Goal: Task Accomplishment & Management: Complete application form

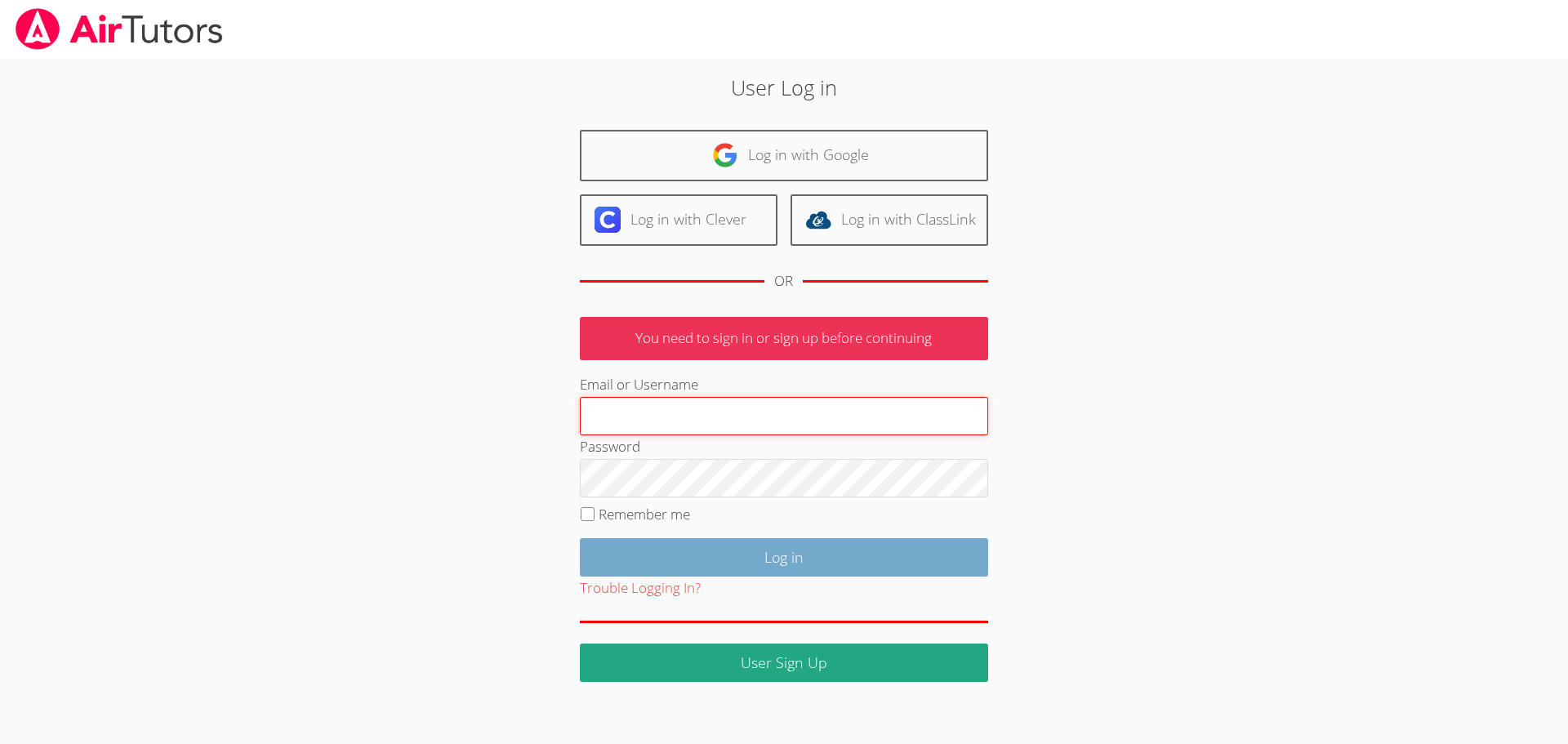
type input "hrod.airtutors@gmail.com"
click at [708, 546] on input "Log in" at bounding box center [784, 557] width 408 height 39
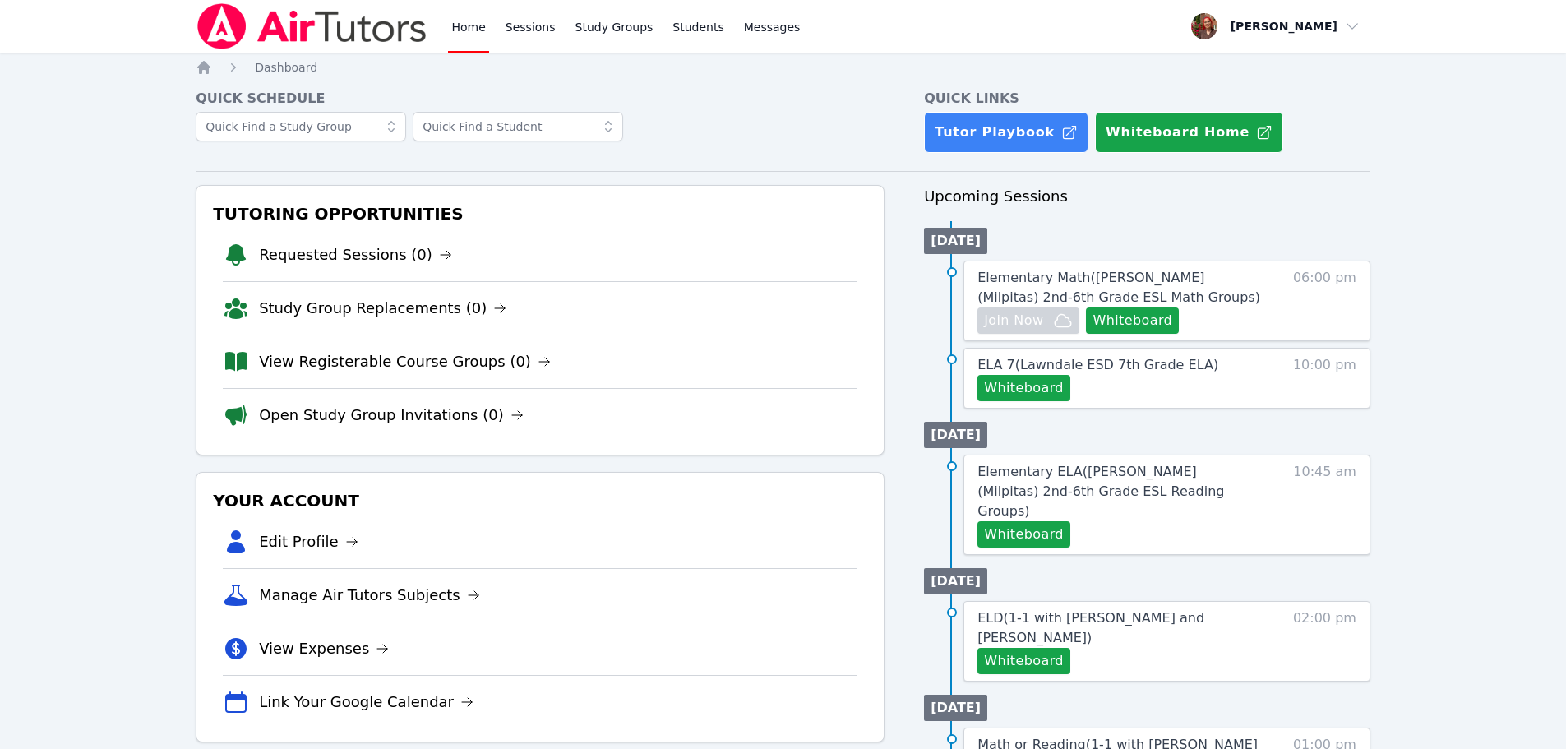
click at [465, 36] on link "Home" at bounding box center [468, 26] width 40 height 53
click at [376, 27] on img at bounding box center [312, 26] width 233 height 46
click at [547, 30] on link "Sessions" at bounding box center [530, 26] width 57 height 53
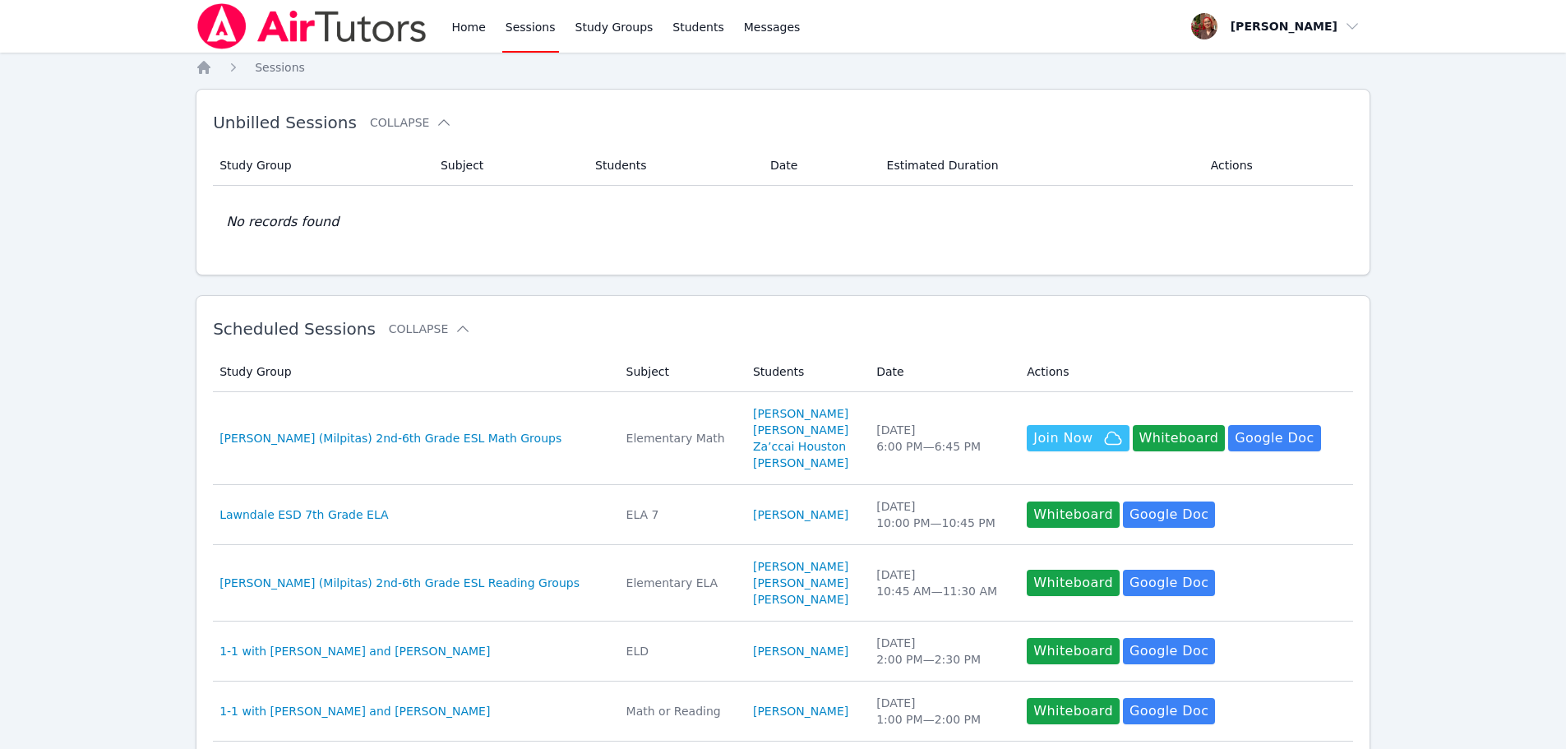
click at [362, 27] on img at bounding box center [312, 26] width 233 height 46
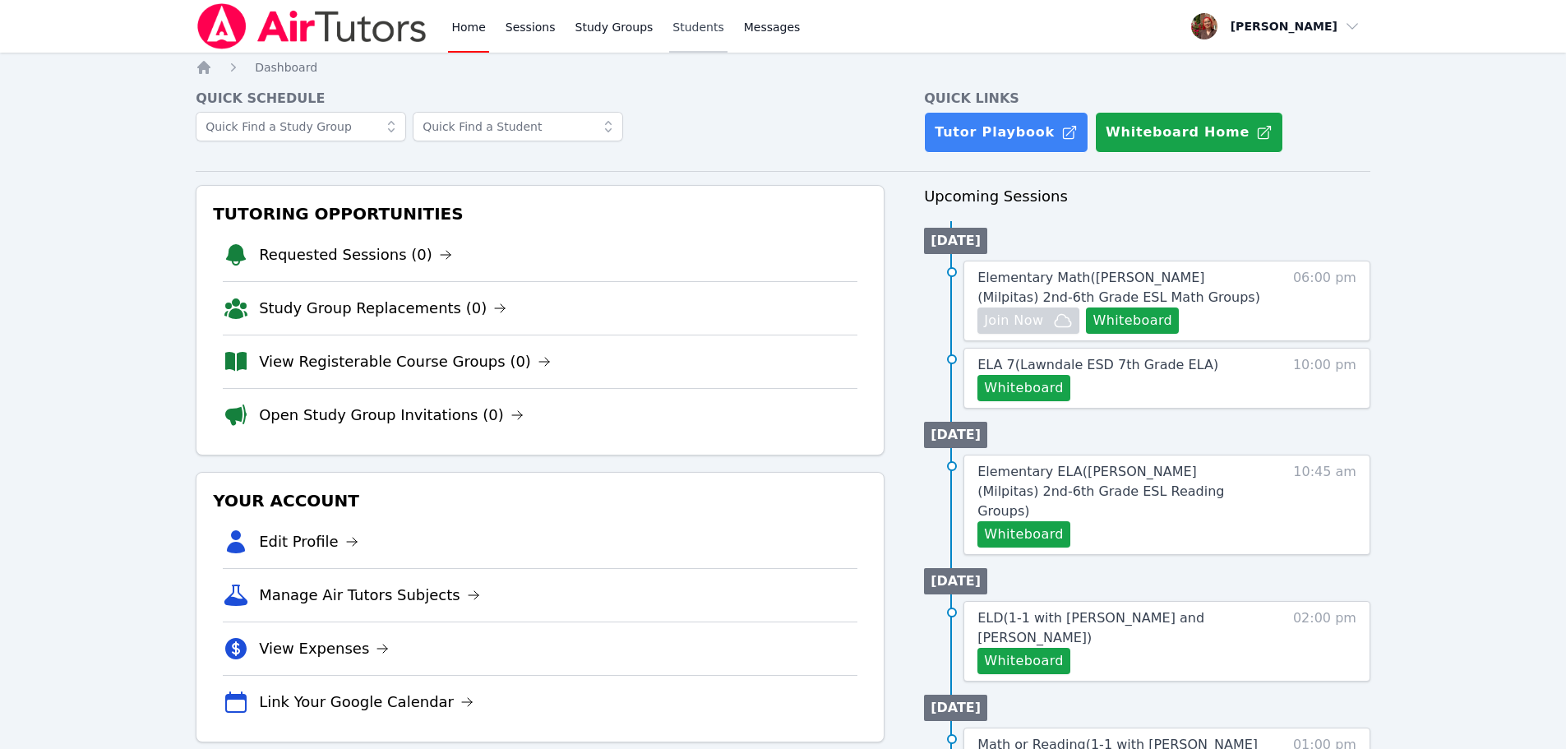
click at [685, 27] on link "Students" at bounding box center [698, 26] width 58 height 53
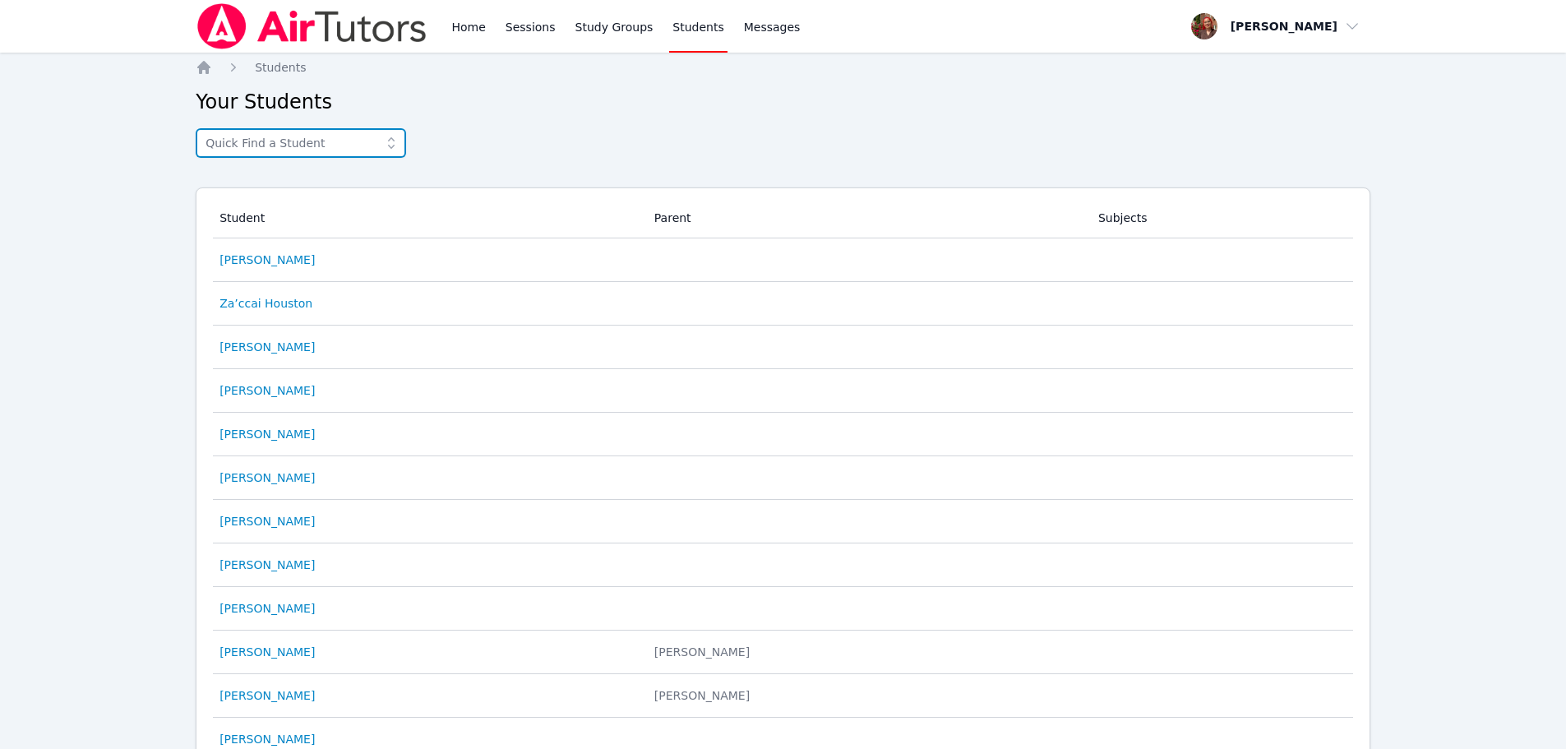
click at [303, 144] on input "text" at bounding box center [301, 143] width 210 height 30
type input "kuzey"
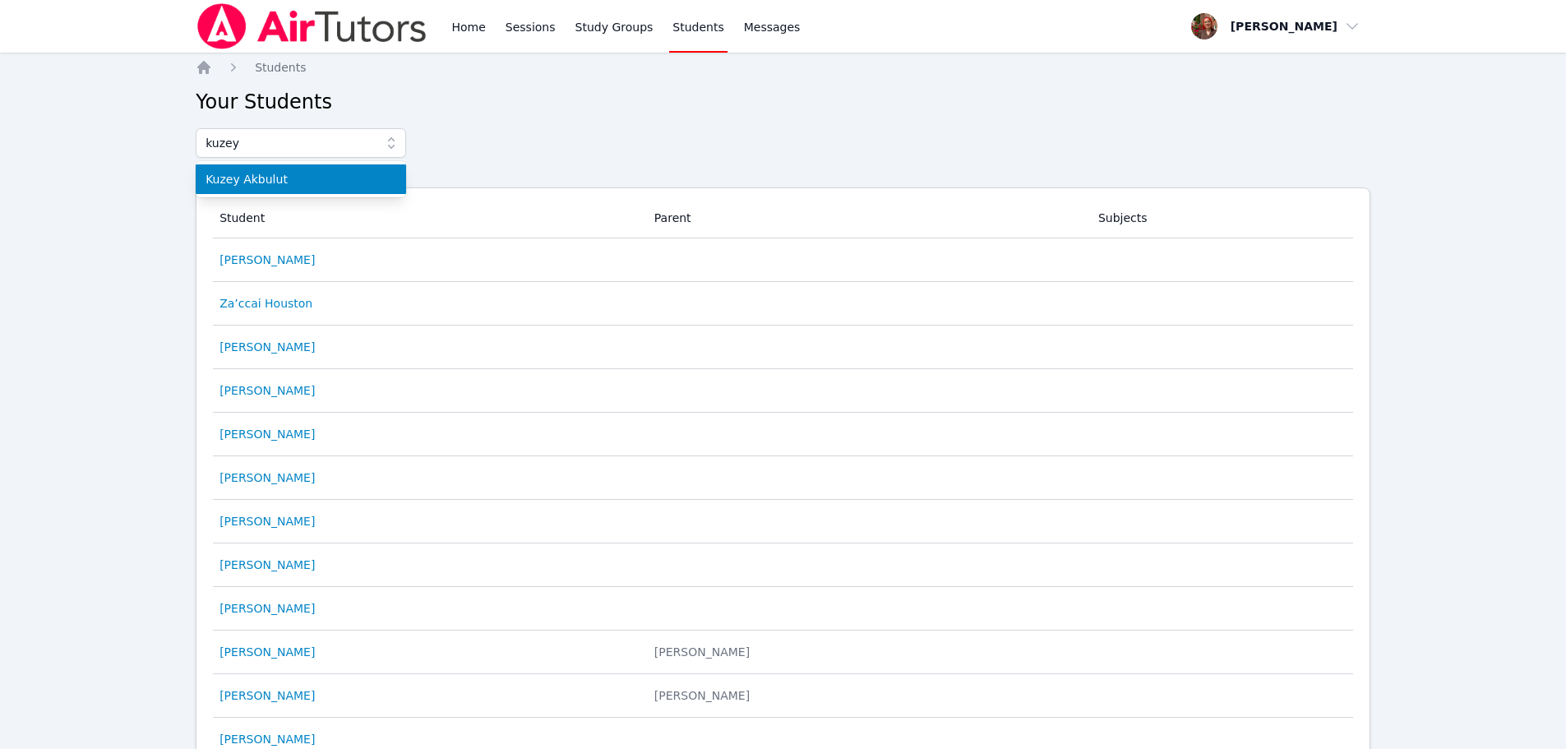
click at [228, 173] on span "Kuzey Akbulut" at bounding box center [300, 179] width 191 height 16
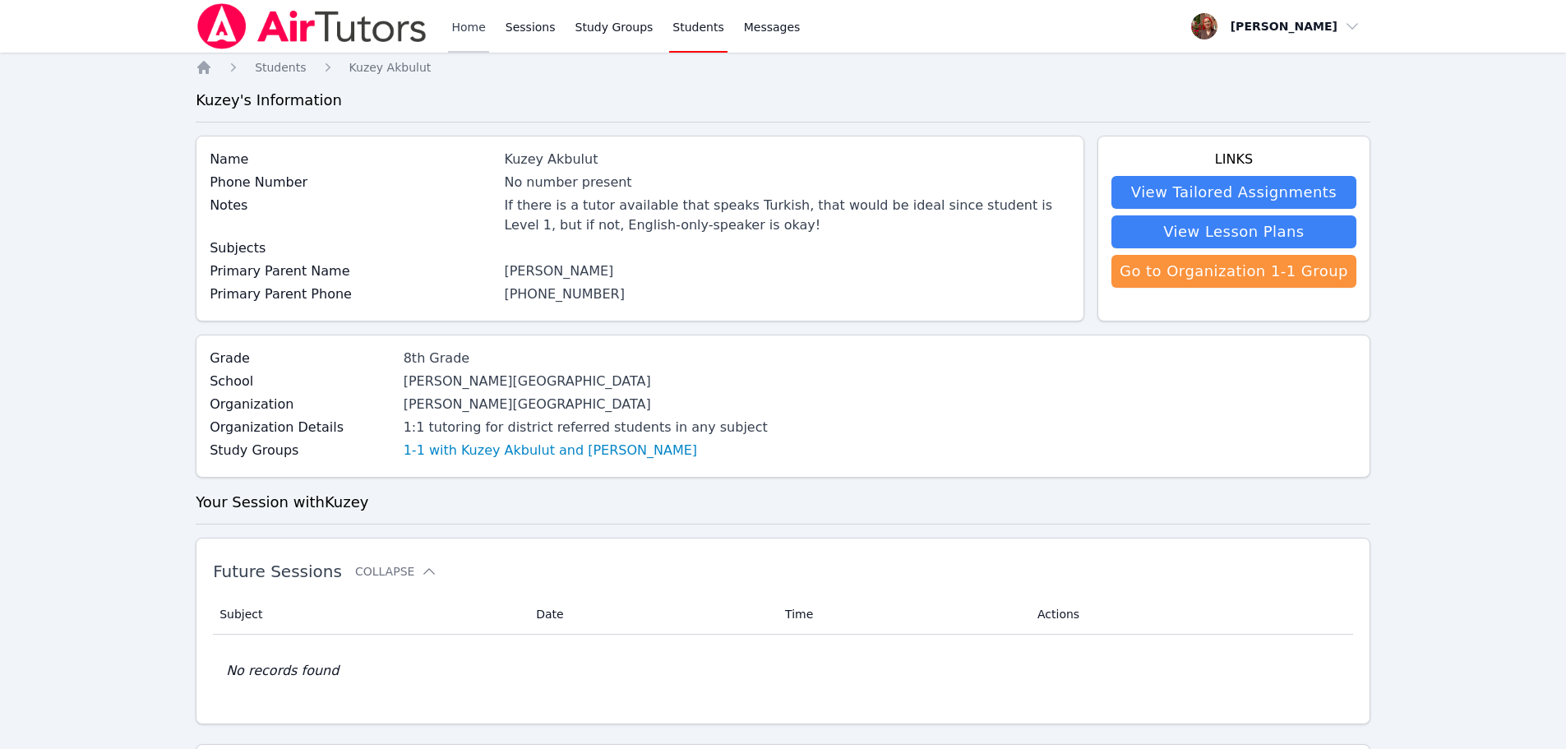
click at [478, 22] on link "Home" at bounding box center [468, 26] width 40 height 53
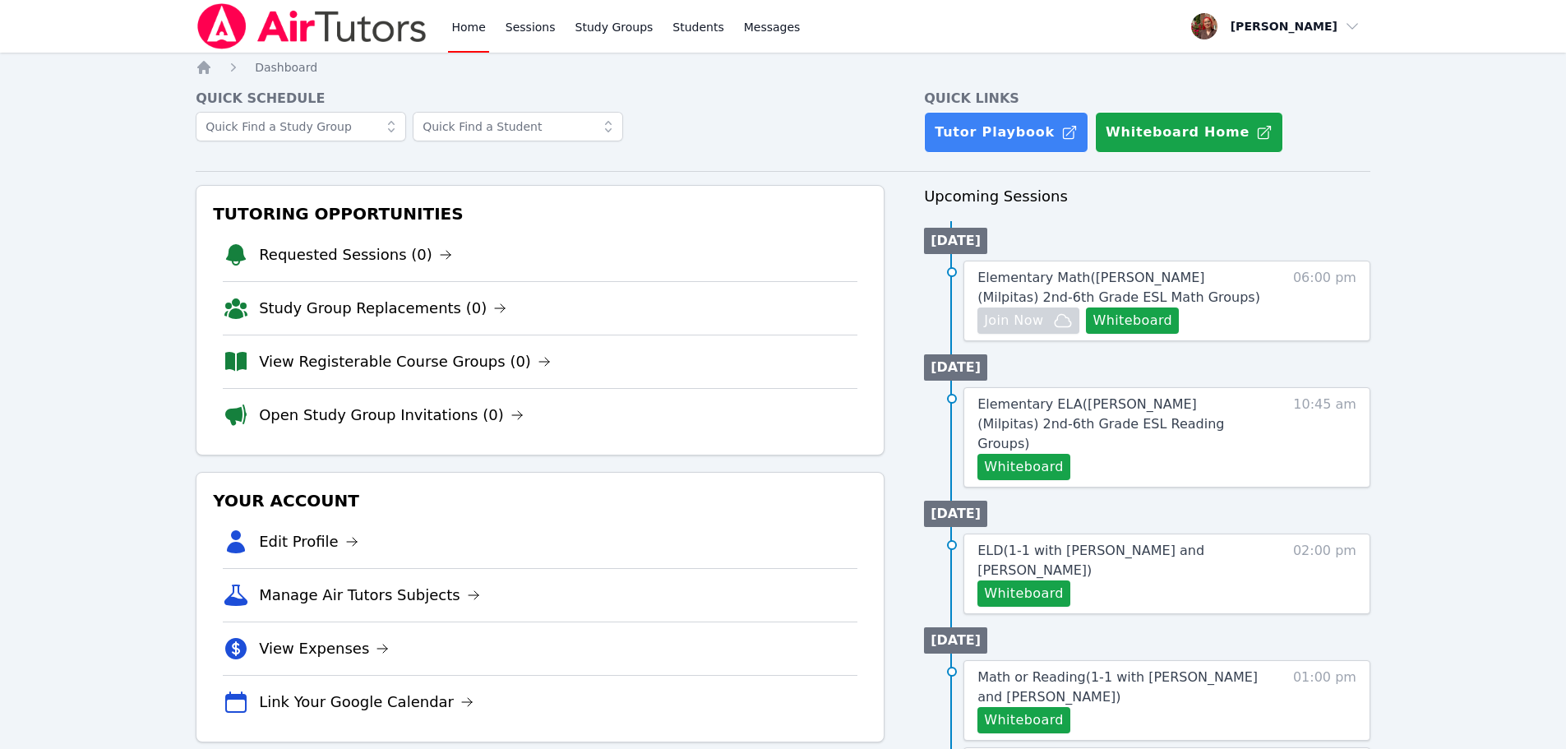
click at [362, 32] on img at bounding box center [312, 26] width 233 height 46
click at [324, 29] on img at bounding box center [312, 26] width 233 height 46
click at [1145, 313] on button "Whiteboard" at bounding box center [1132, 320] width 93 height 26
click at [352, 35] on img at bounding box center [312, 26] width 233 height 46
click at [1045, 320] on span "Join Now" at bounding box center [1028, 321] width 89 height 20
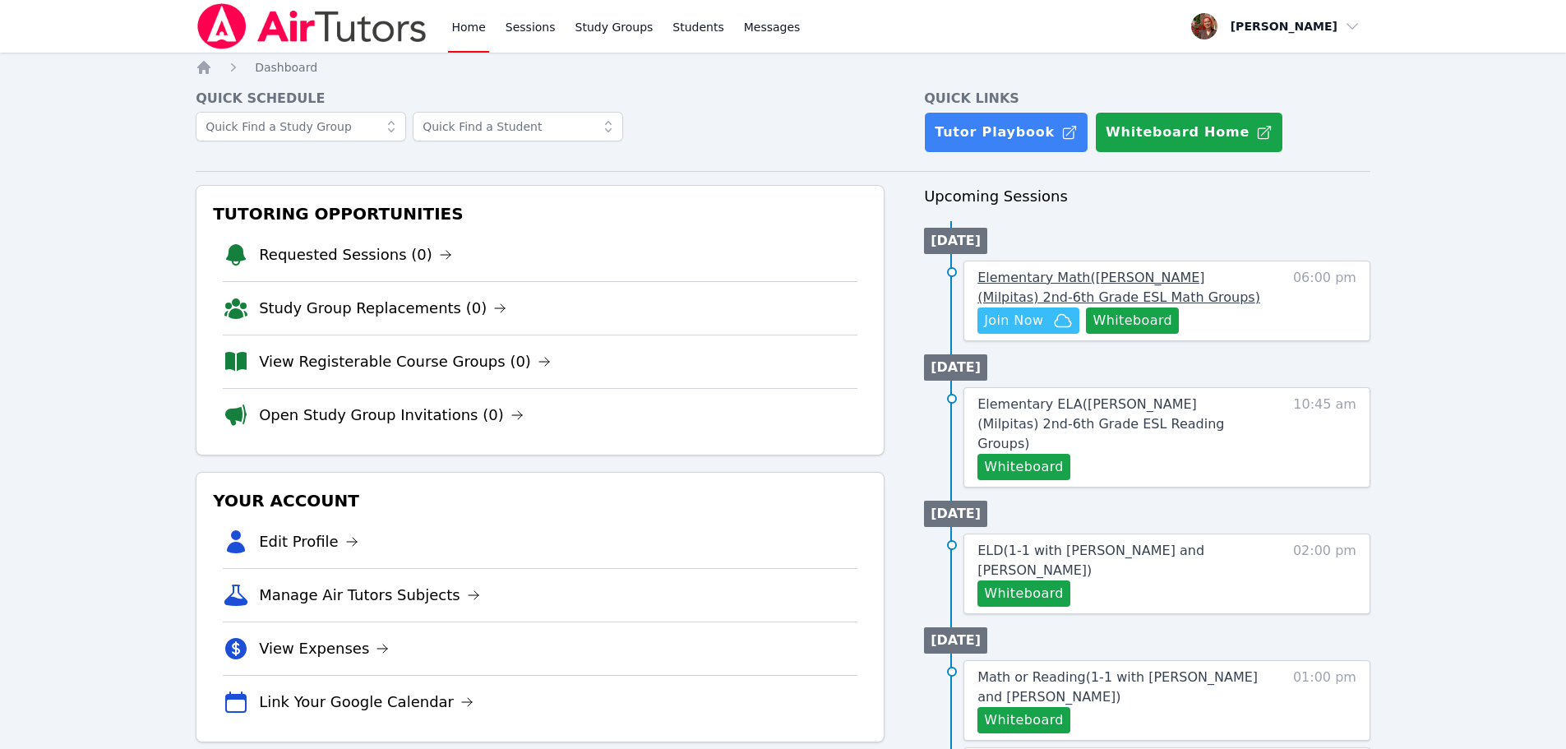
click at [1140, 285] on span "Elementary Math ( Spangler (Milpitas) 2nd-6th Grade ESL Math Groups )" at bounding box center [1118, 287] width 283 height 35
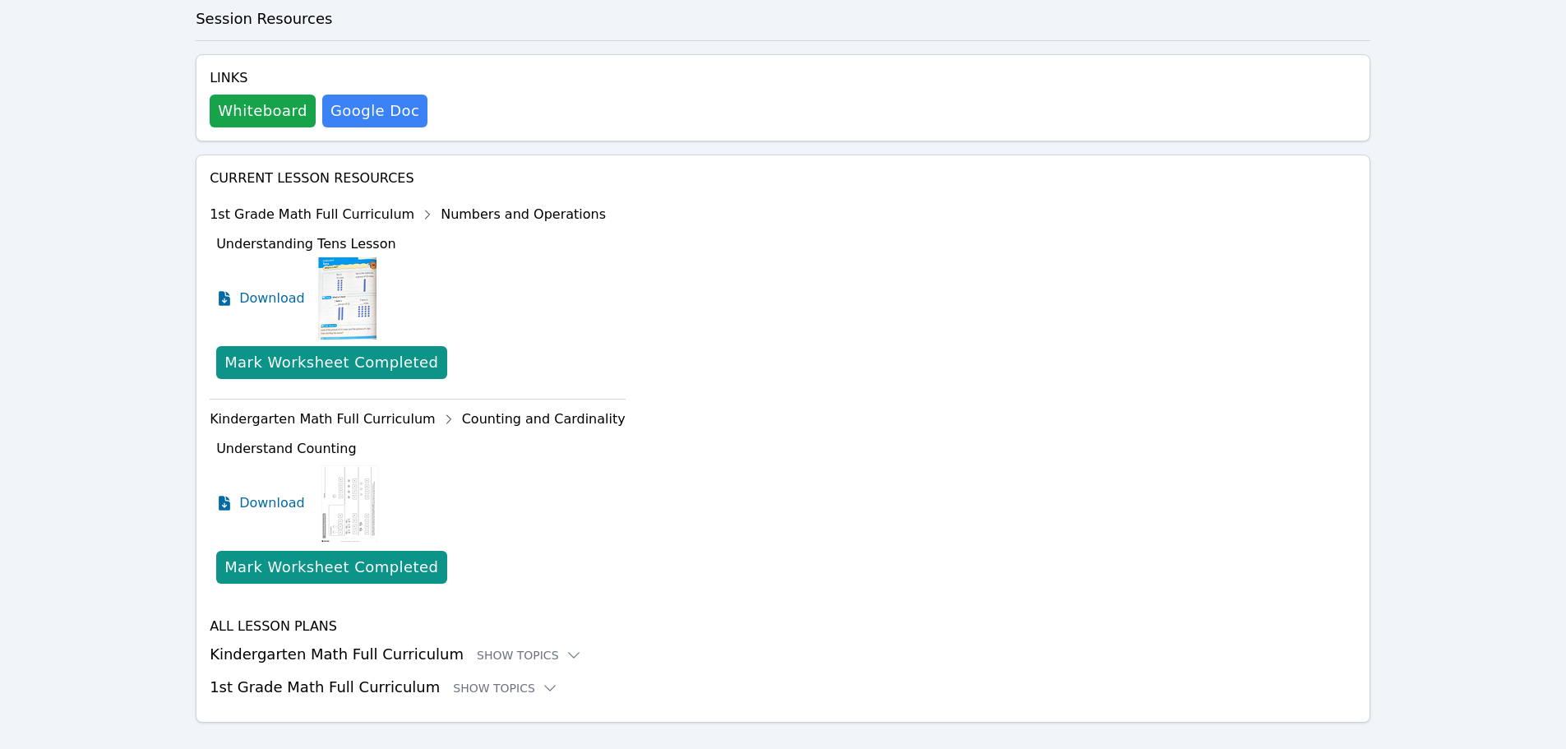
scroll to position [481, 0]
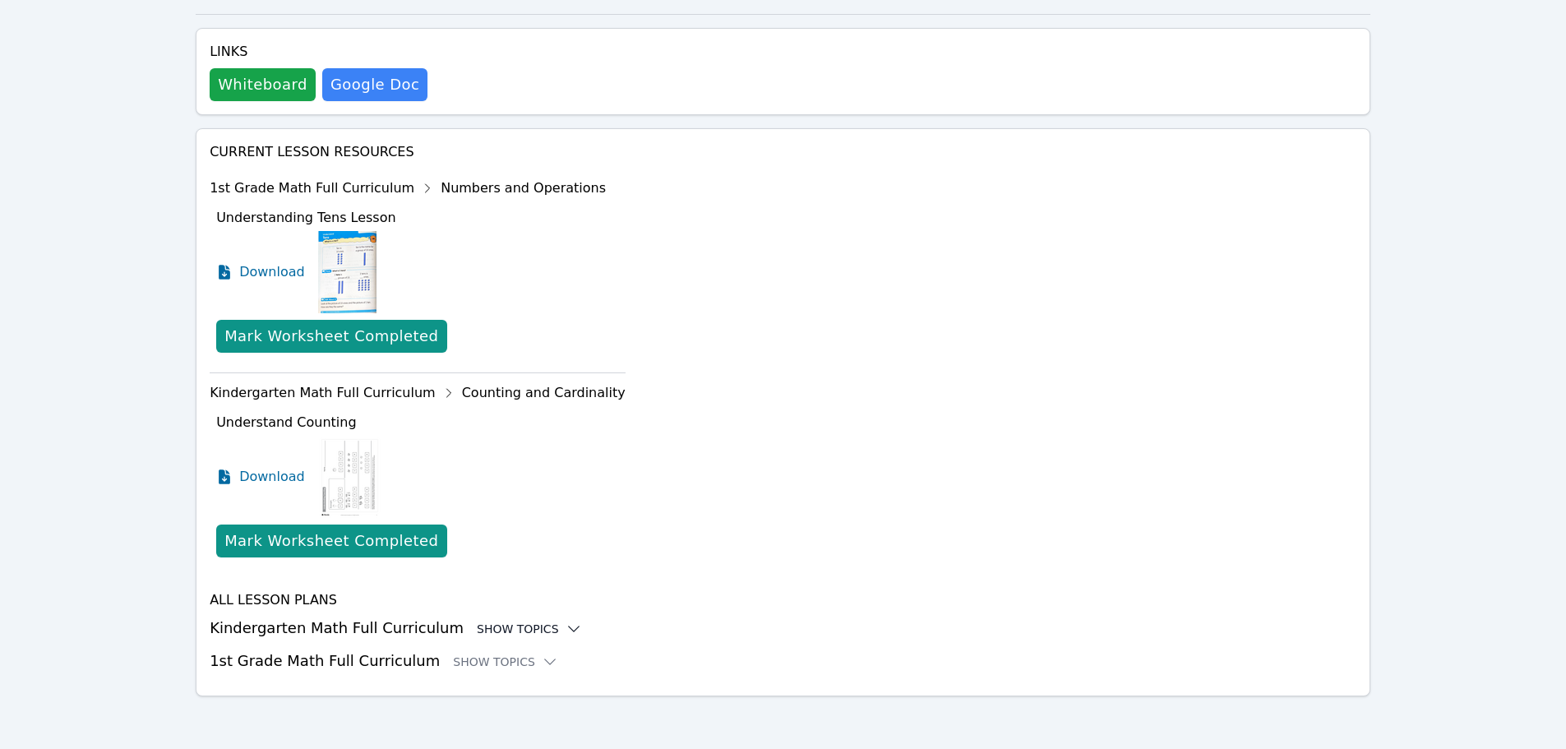
click at [501, 630] on div "Show Topics" at bounding box center [529, 629] width 105 height 16
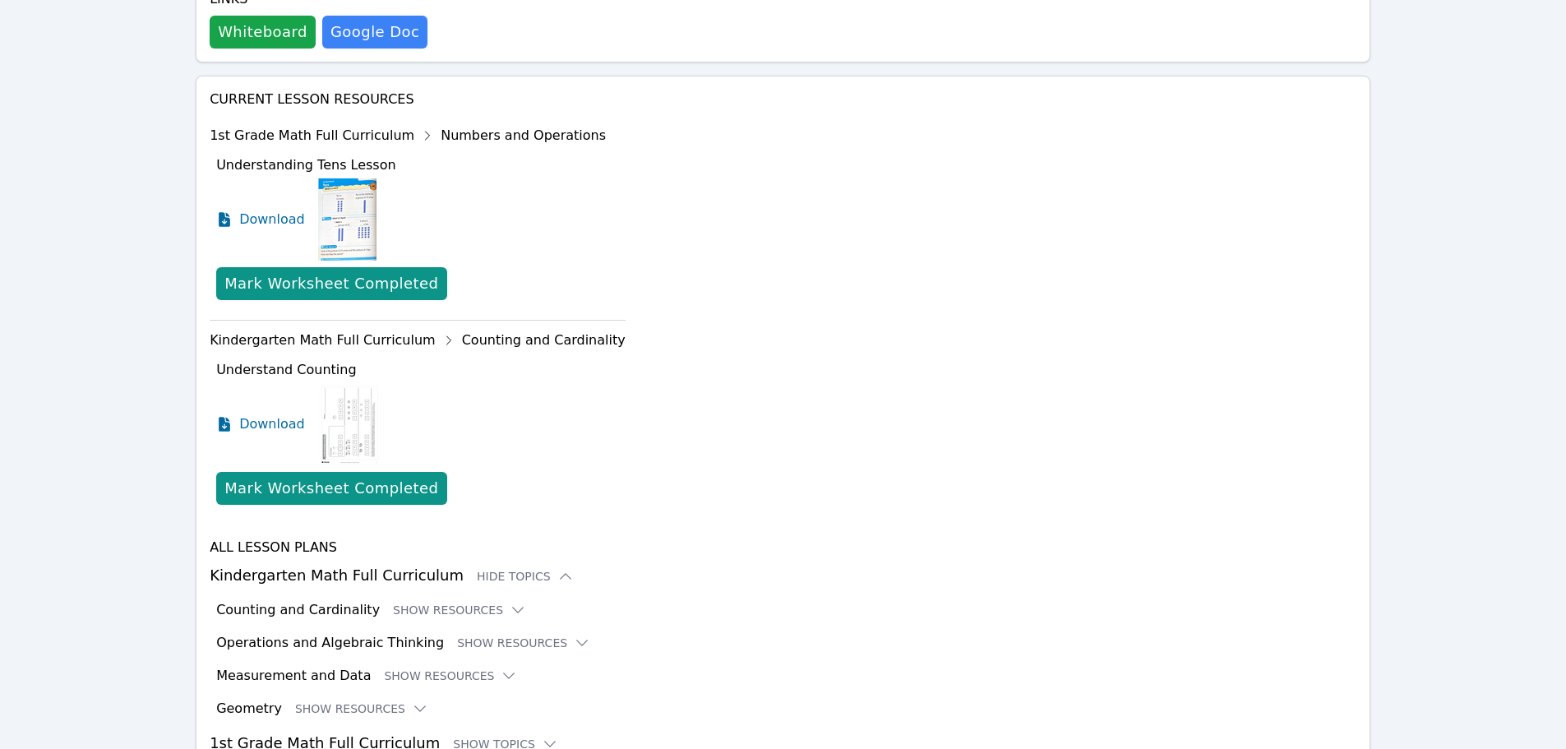
scroll to position [563, 0]
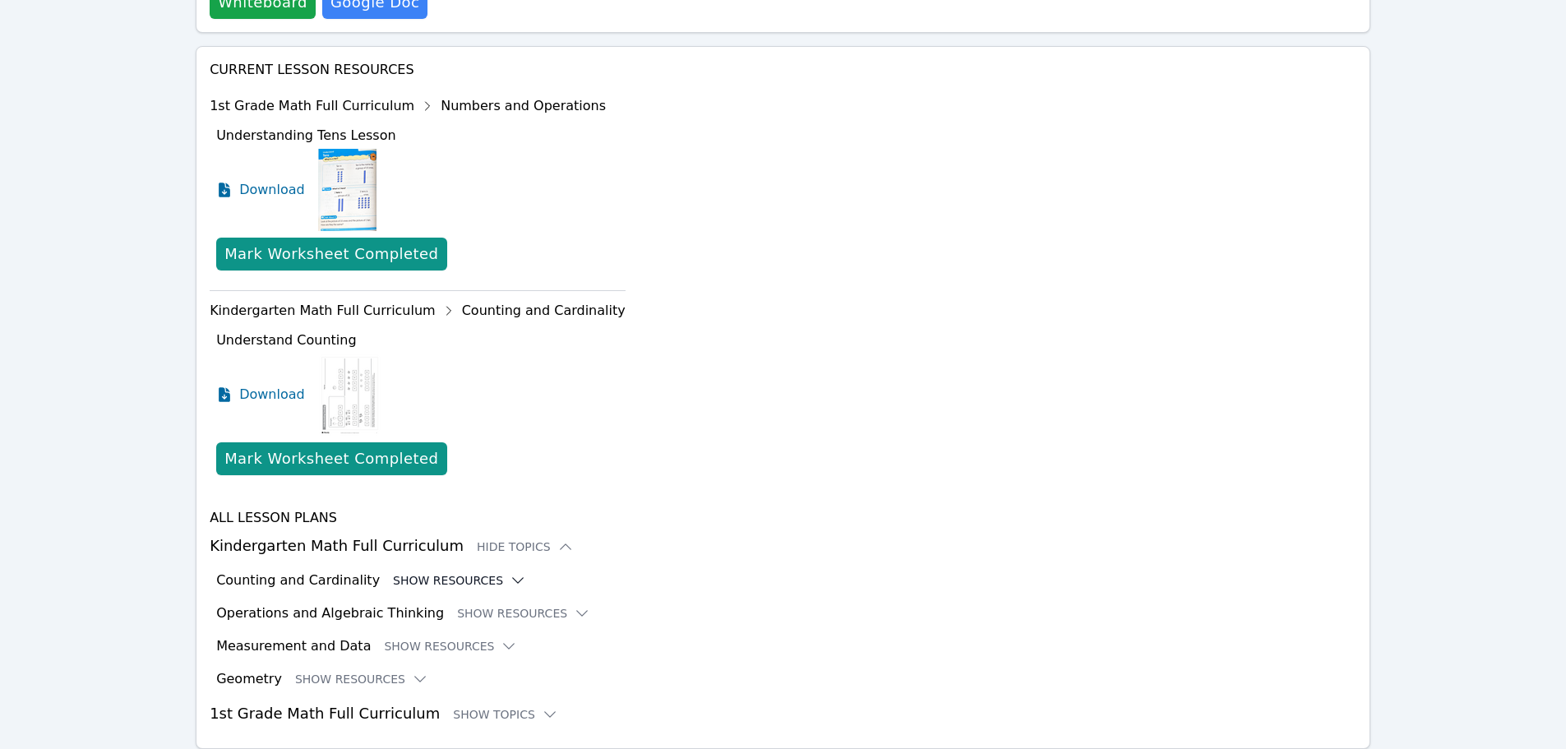
click at [410, 584] on button "Show Resources" at bounding box center [459, 580] width 133 height 16
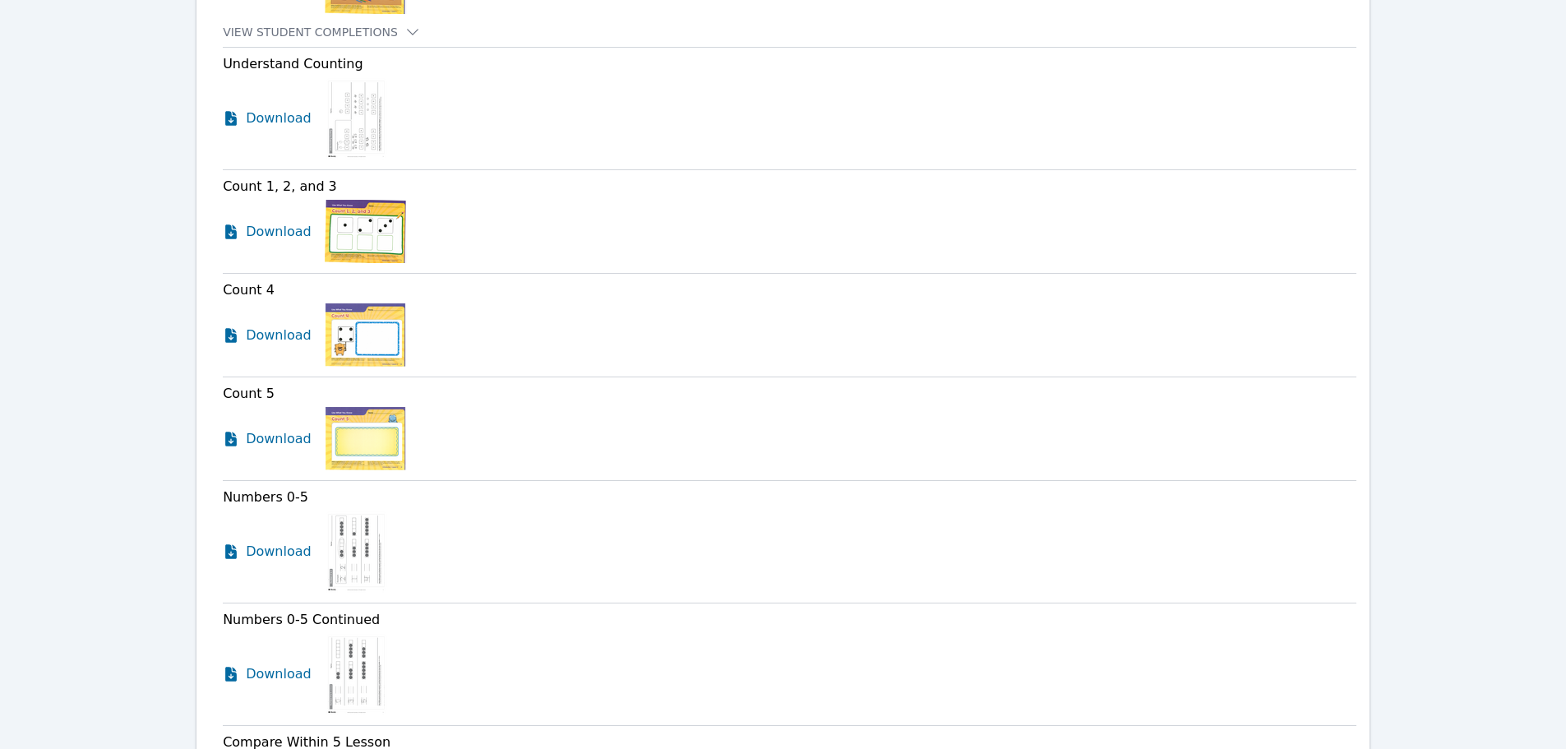
scroll to position [1221, 0]
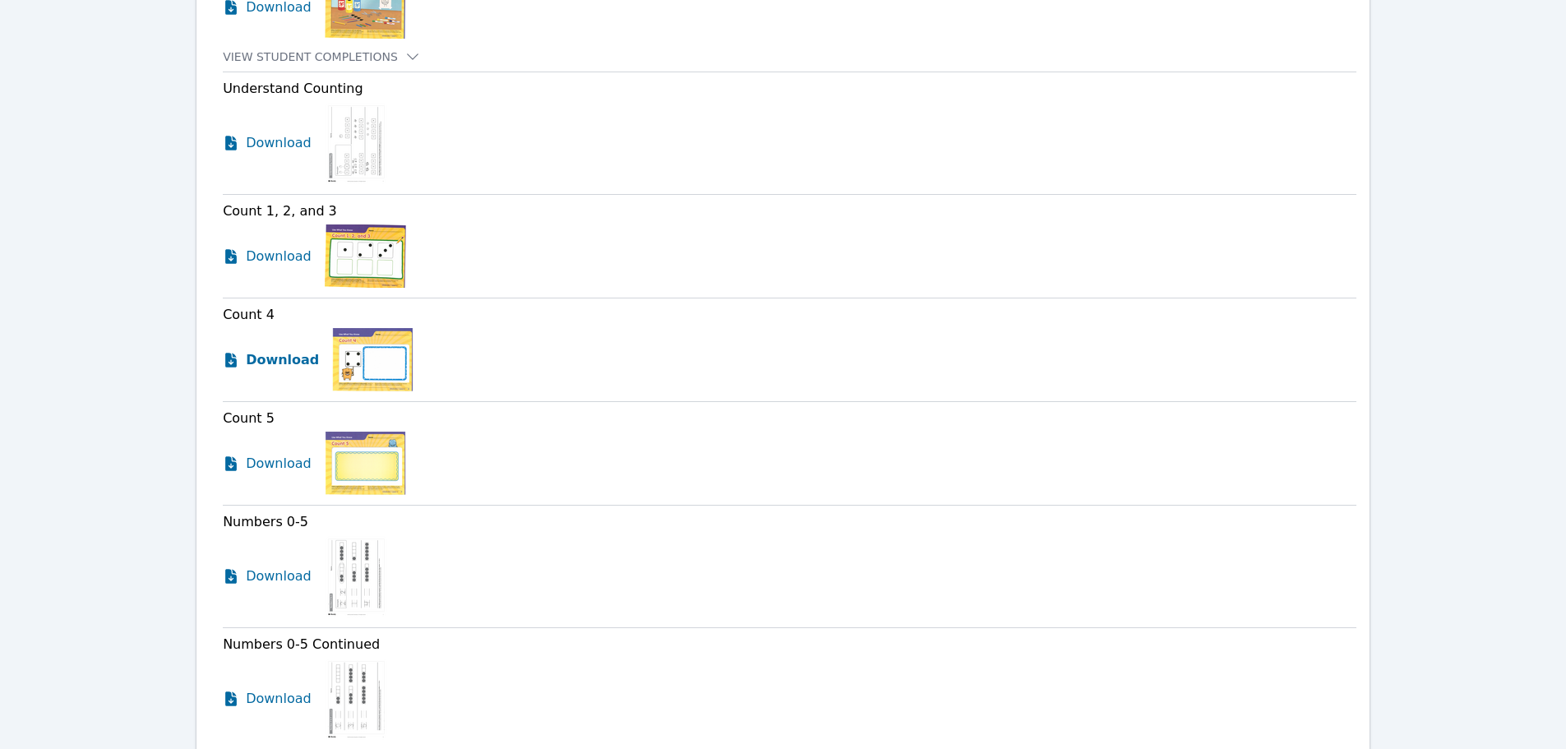
click at [280, 372] on link "Download" at bounding box center [271, 359] width 96 height 63
click at [257, 464] on span "Download" at bounding box center [282, 464] width 73 height 20
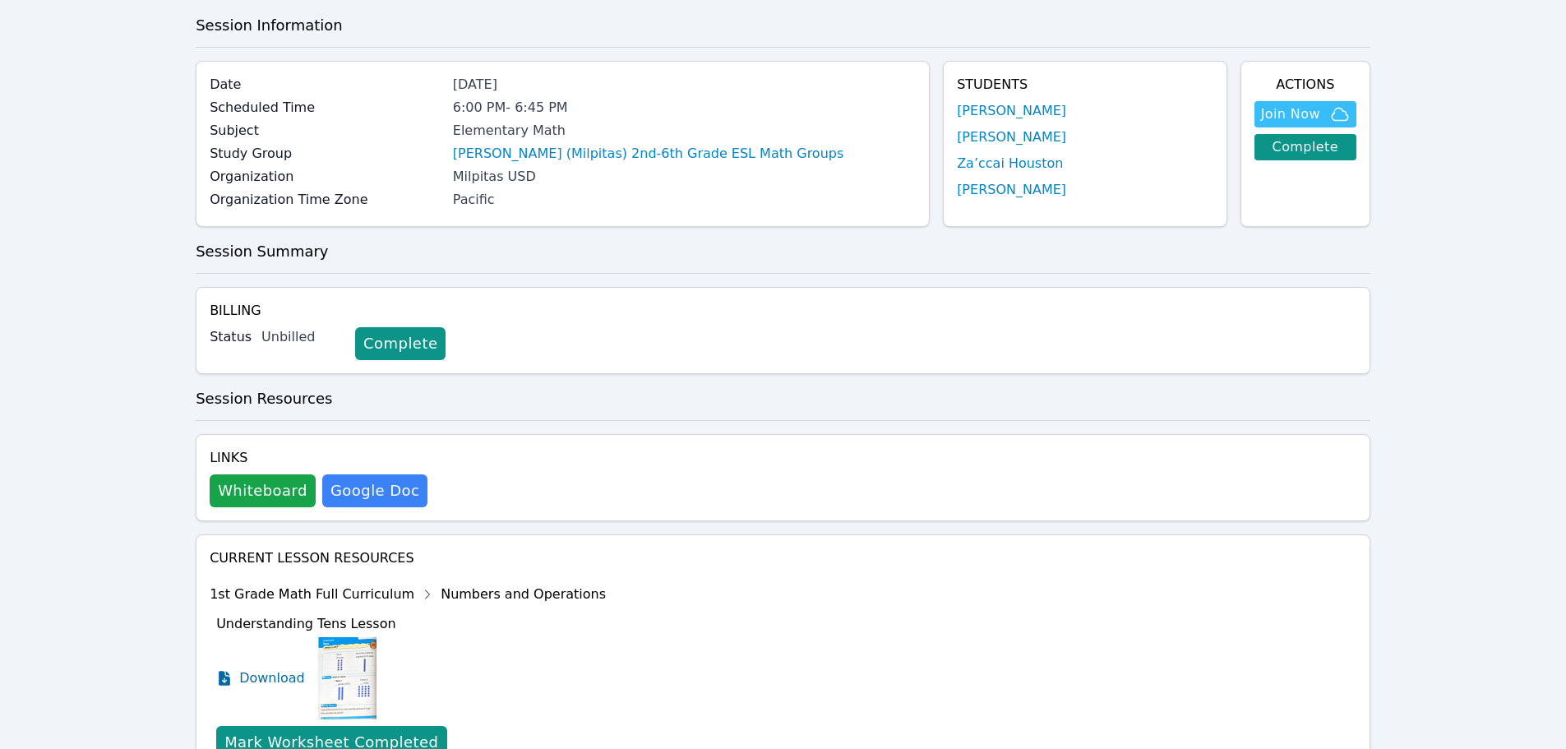
scroll to position [0, 0]
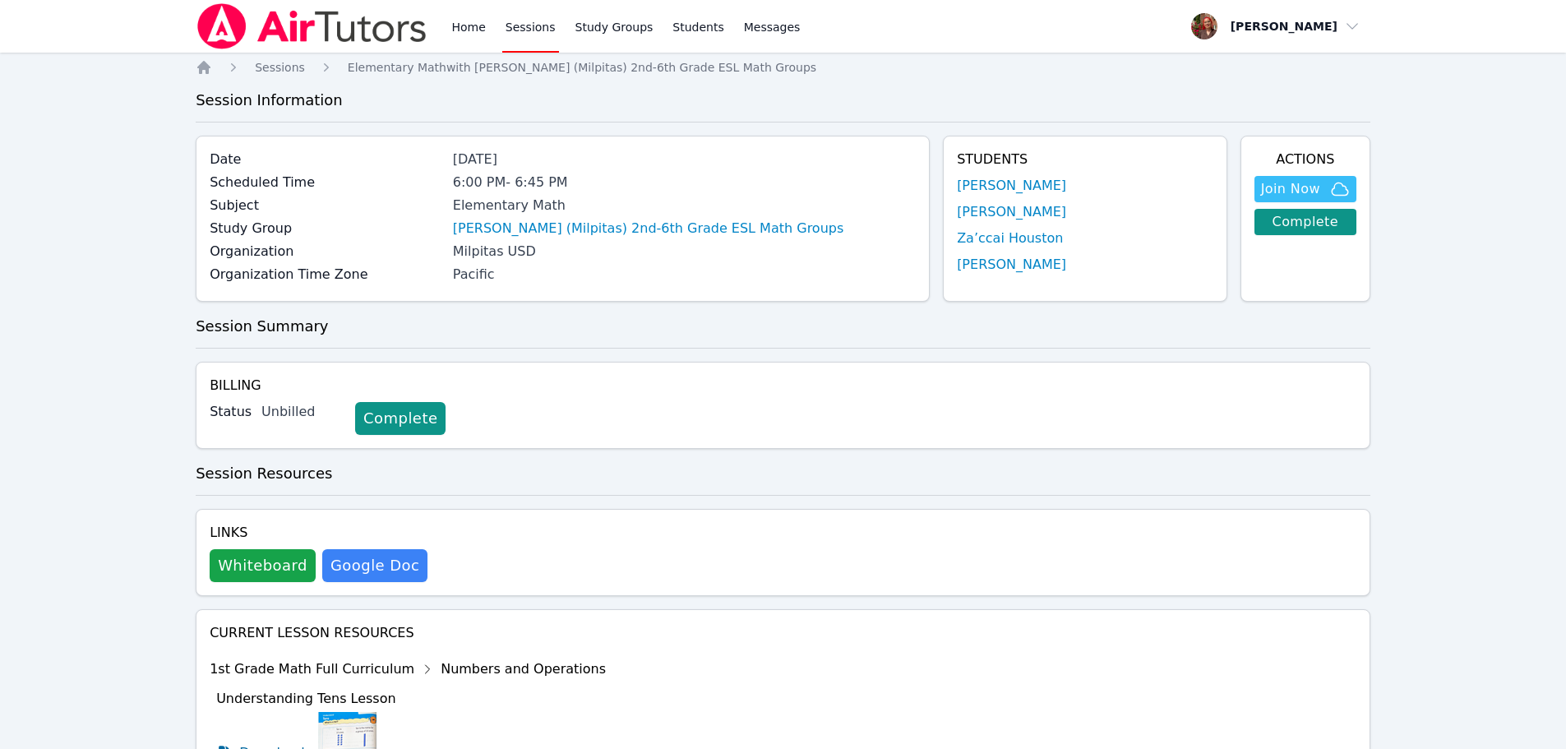
click at [287, 15] on img at bounding box center [312, 26] width 233 height 46
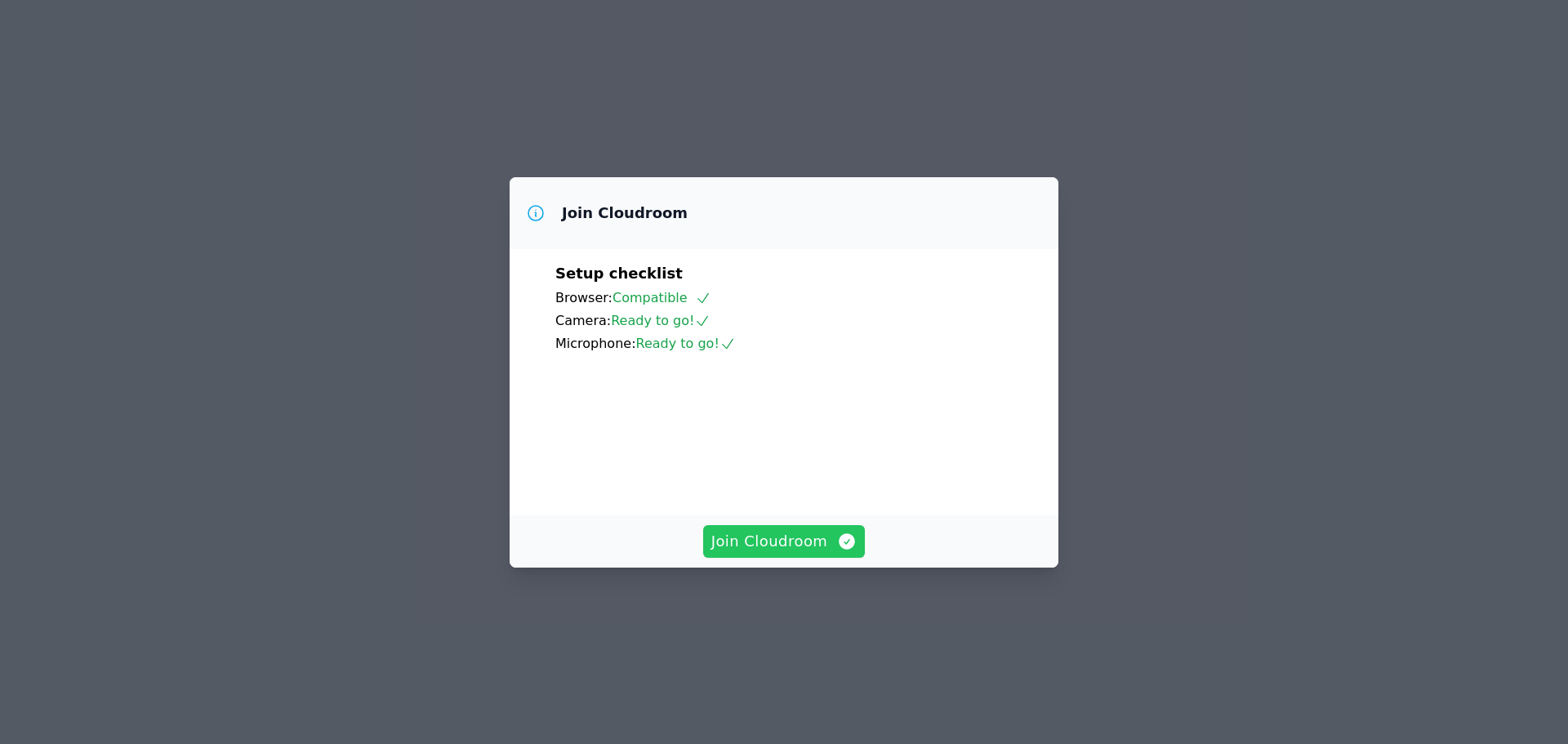
click at [826, 552] on span "Join Cloudroom" at bounding box center [784, 540] width 146 height 23
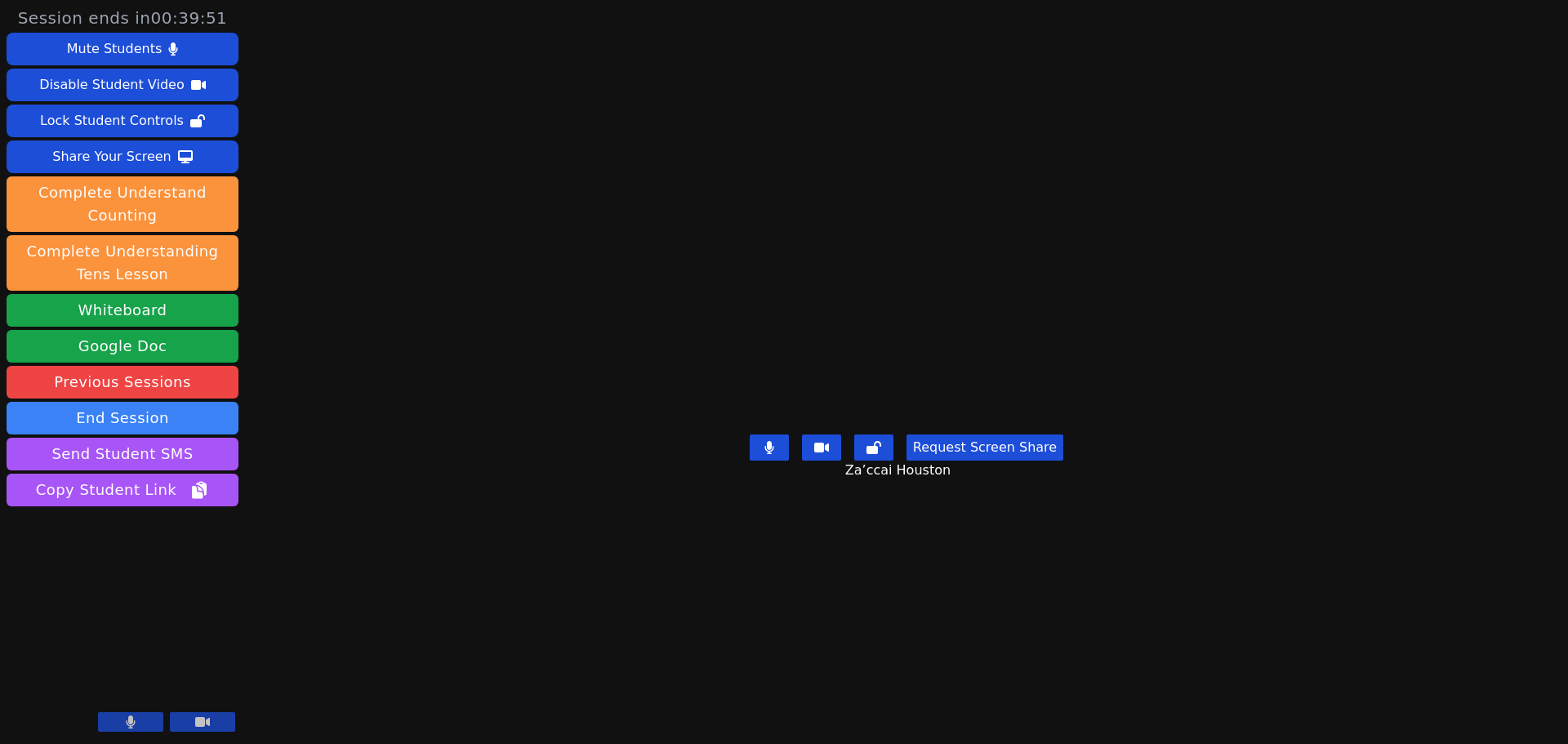
click at [984, 461] on button "Request Screen Share" at bounding box center [985, 447] width 157 height 26
click at [1025, 461] on button "Request Screen Share" at bounding box center [985, 447] width 157 height 26
click at [968, 461] on button "Request Screen Share" at bounding box center [985, 447] width 157 height 26
click at [987, 461] on button "Request Screen Share" at bounding box center [985, 447] width 157 height 26
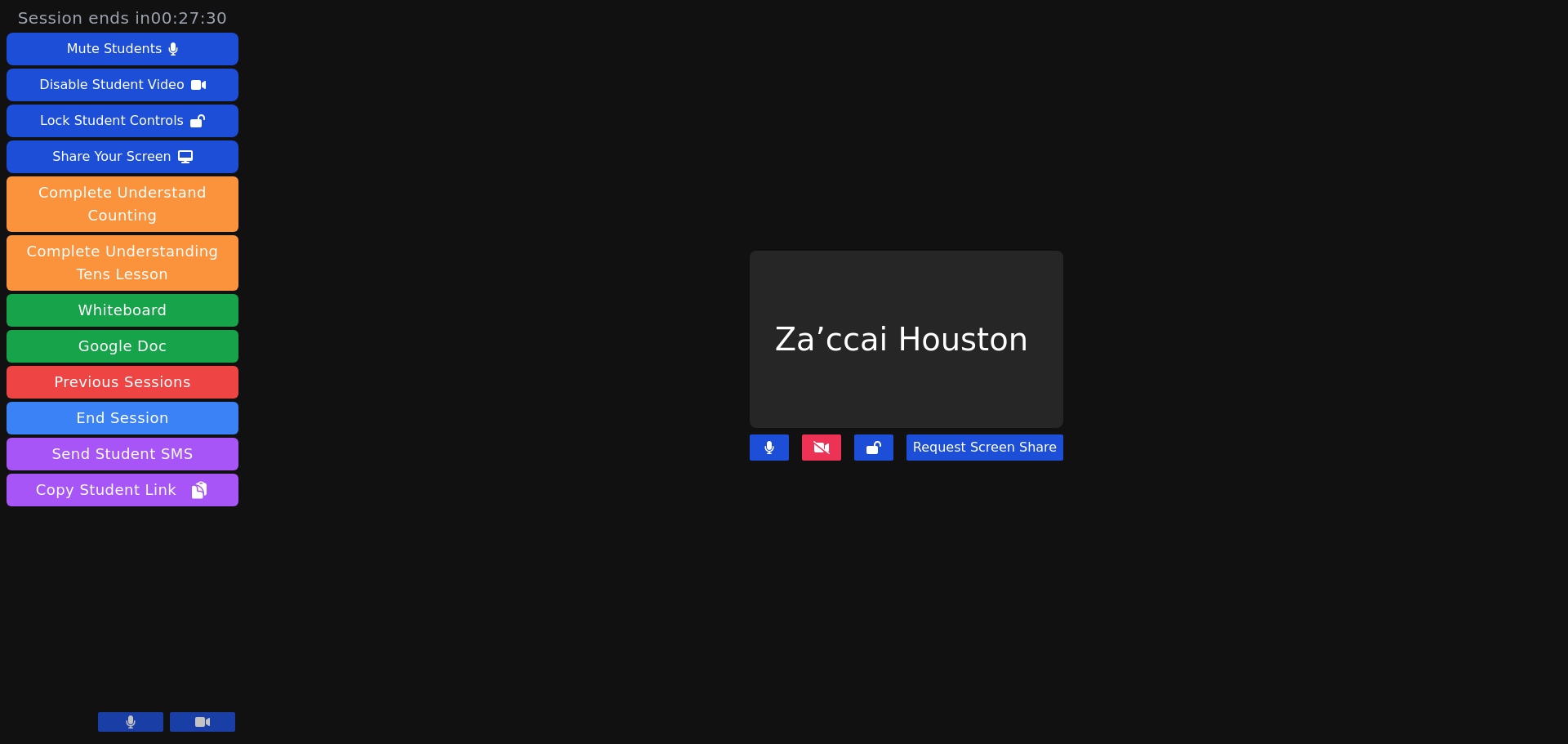
click at [966, 438] on button "Request Screen Share" at bounding box center [985, 447] width 157 height 26
click at [84, 420] on button "End Session" at bounding box center [122, 417] width 232 height 33
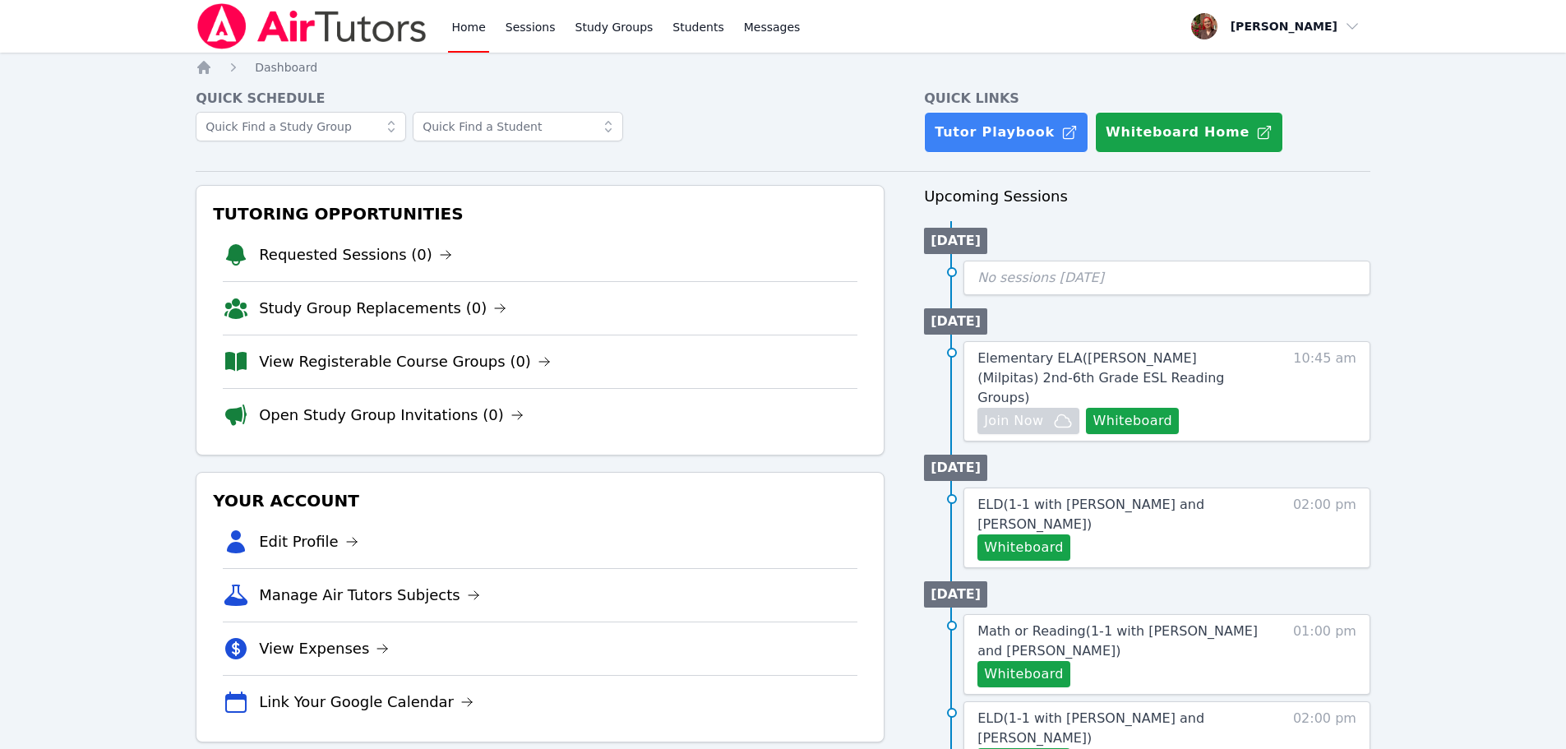
click at [262, 37] on img at bounding box center [312, 26] width 233 height 46
click at [298, 7] on img at bounding box center [312, 26] width 233 height 46
click at [273, 24] on img at bounding box center [312, 26] width 233 height 46
click at [219, 23] on img at bounding box center [312, 26] width 233 height 46
click at [224, 23] on img at bounding box center [312, 26] width 233 height 46
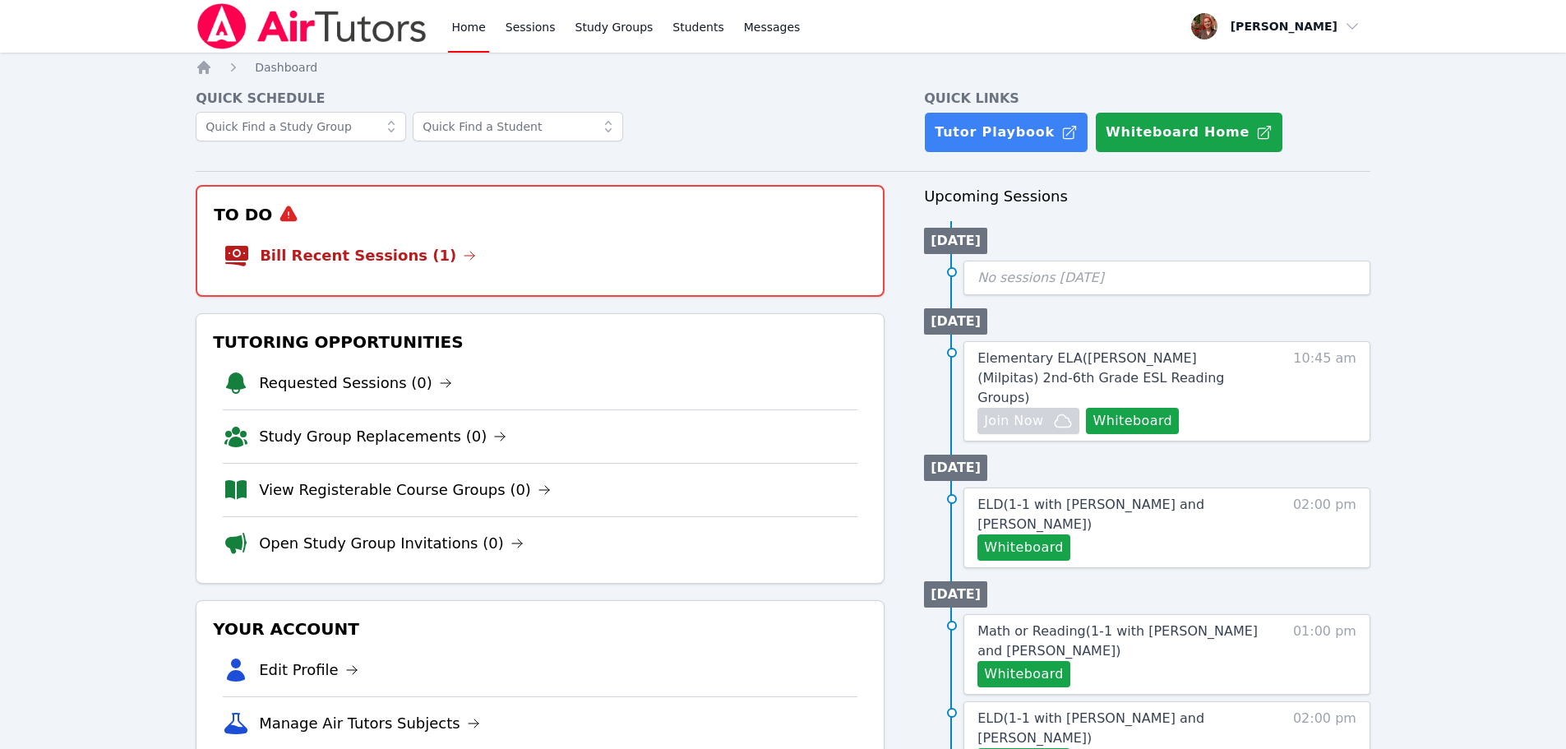
click at [335, 237] on li "Bill Recent Sessions (1)" at bounding box center [540, 255] width 633 height 53
click at [334, 255] on link "Bill Recent Sessions (1)" at bounding box center [368, 255] width 216 height 23
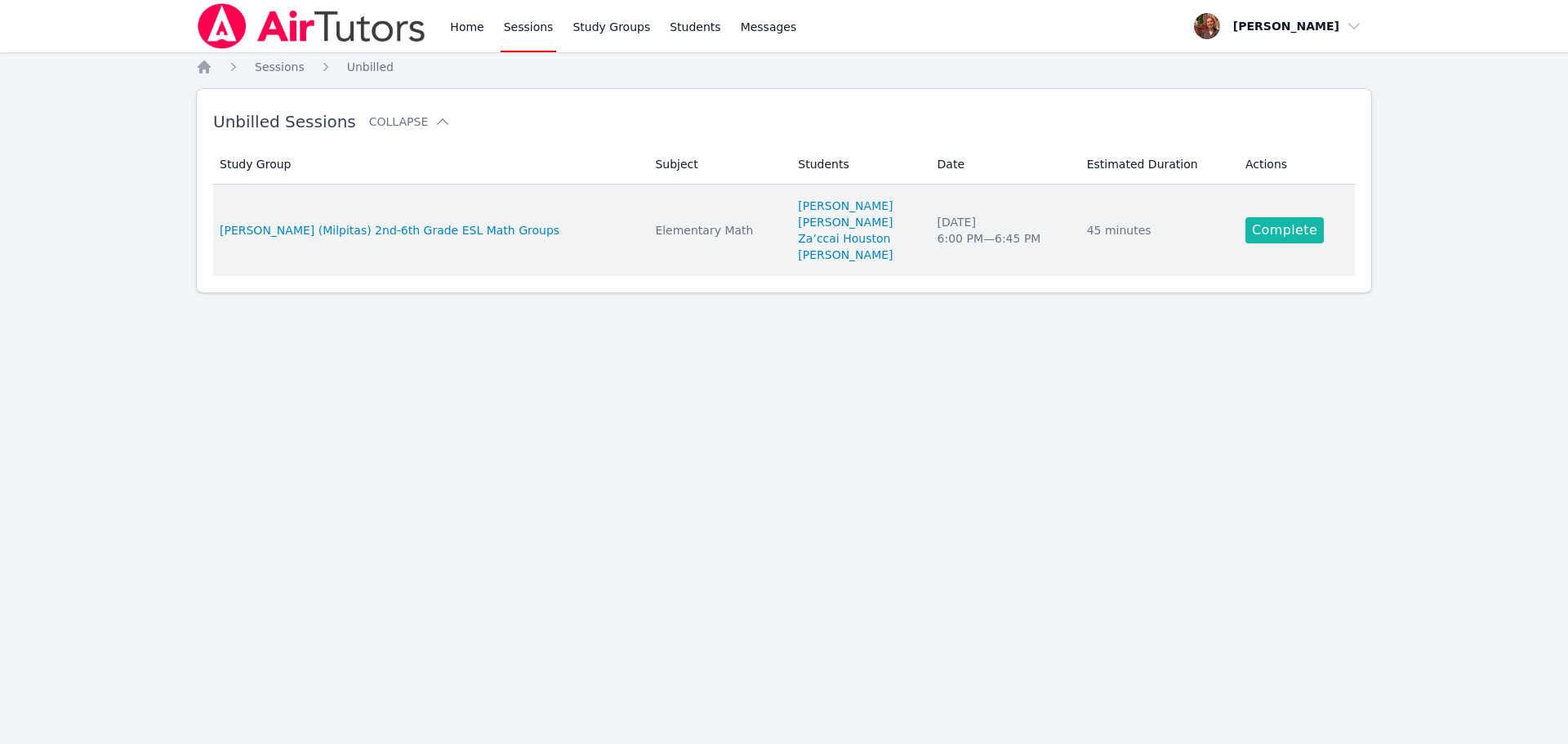
click at [1263, 231] on link "Complete" at bounding box center [1284, 230] width 78 height 26
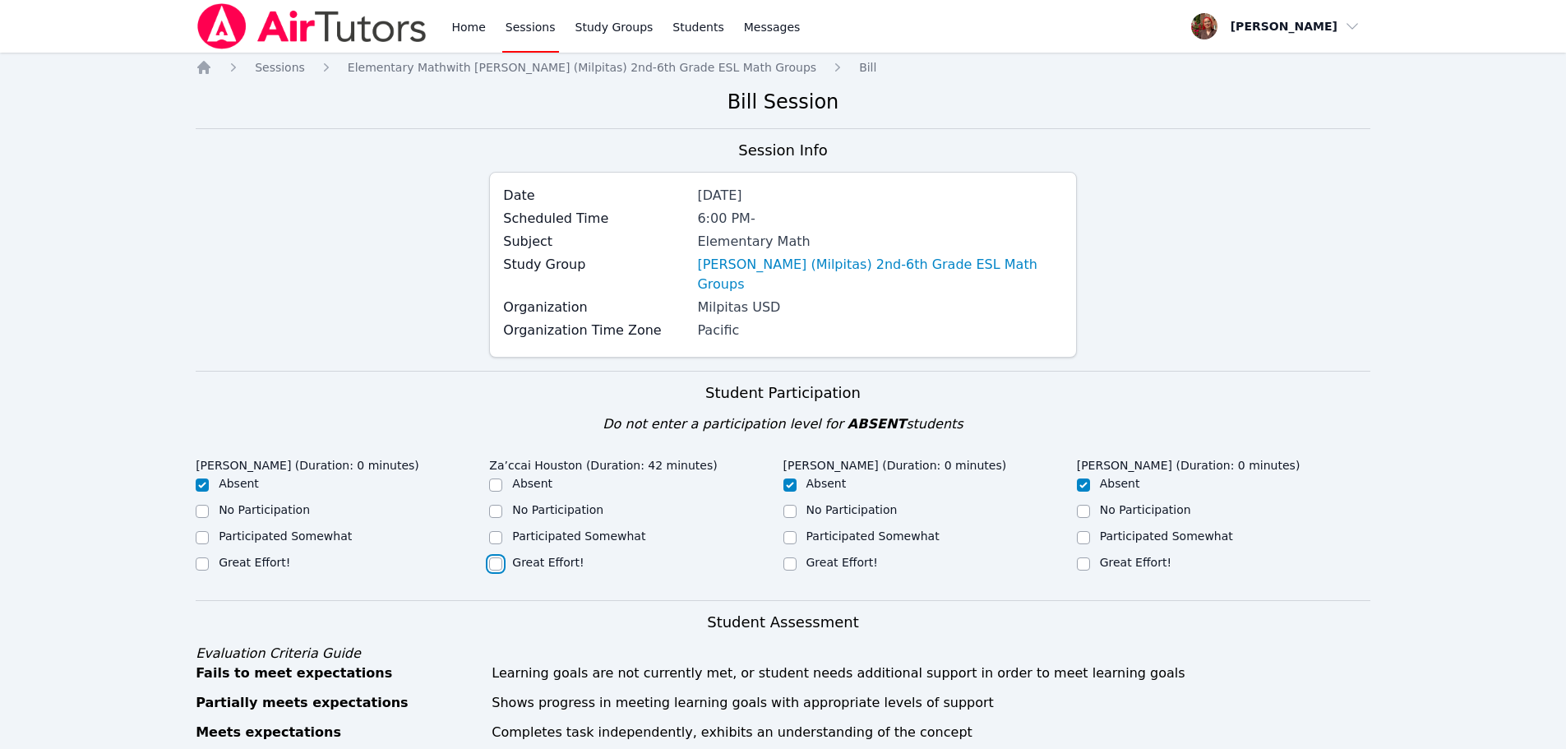
click at [496, 557] on input "Great Effort!" at bounding box center [495, 563] width 13 height 13
checkbox input "true"
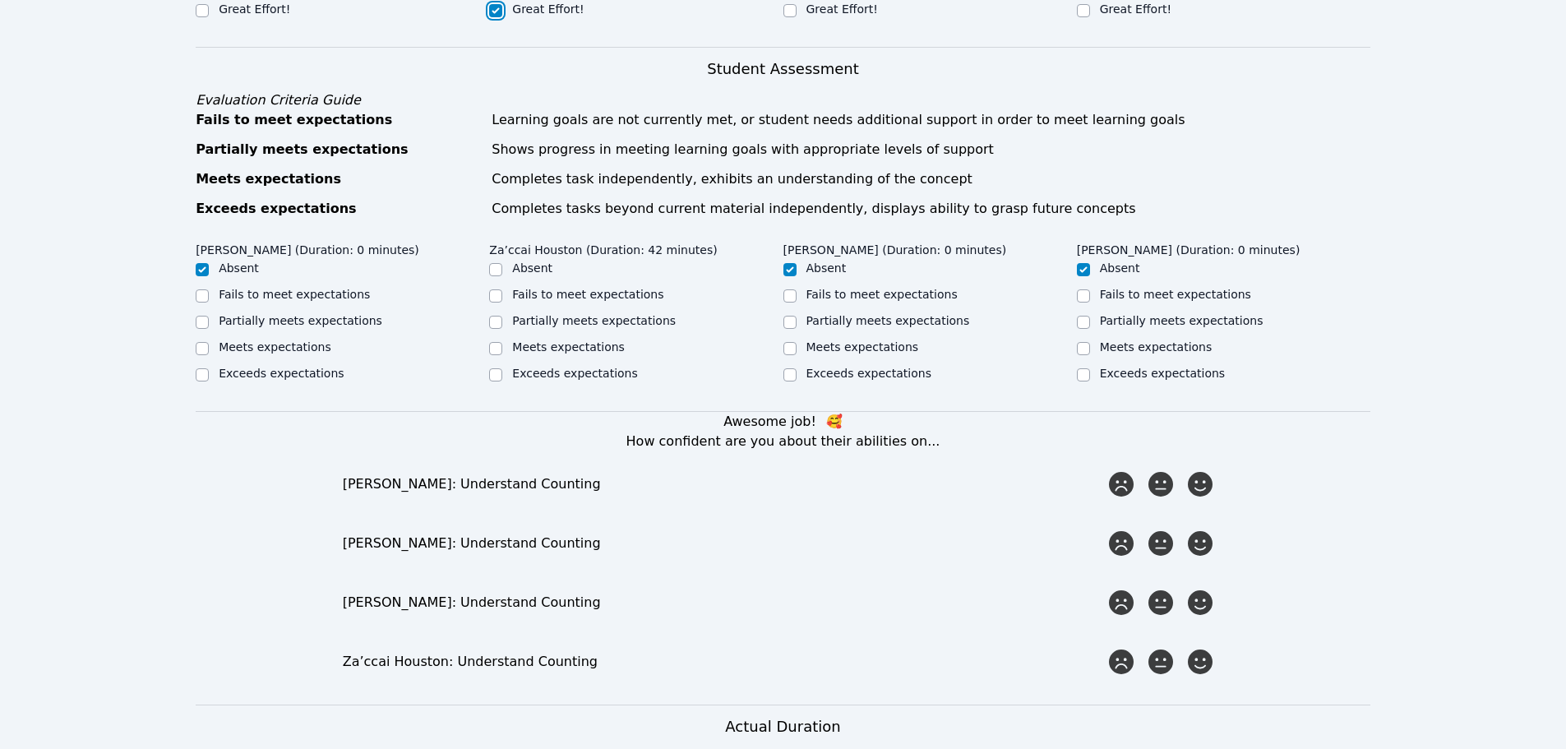
scroll to position [575, 0]
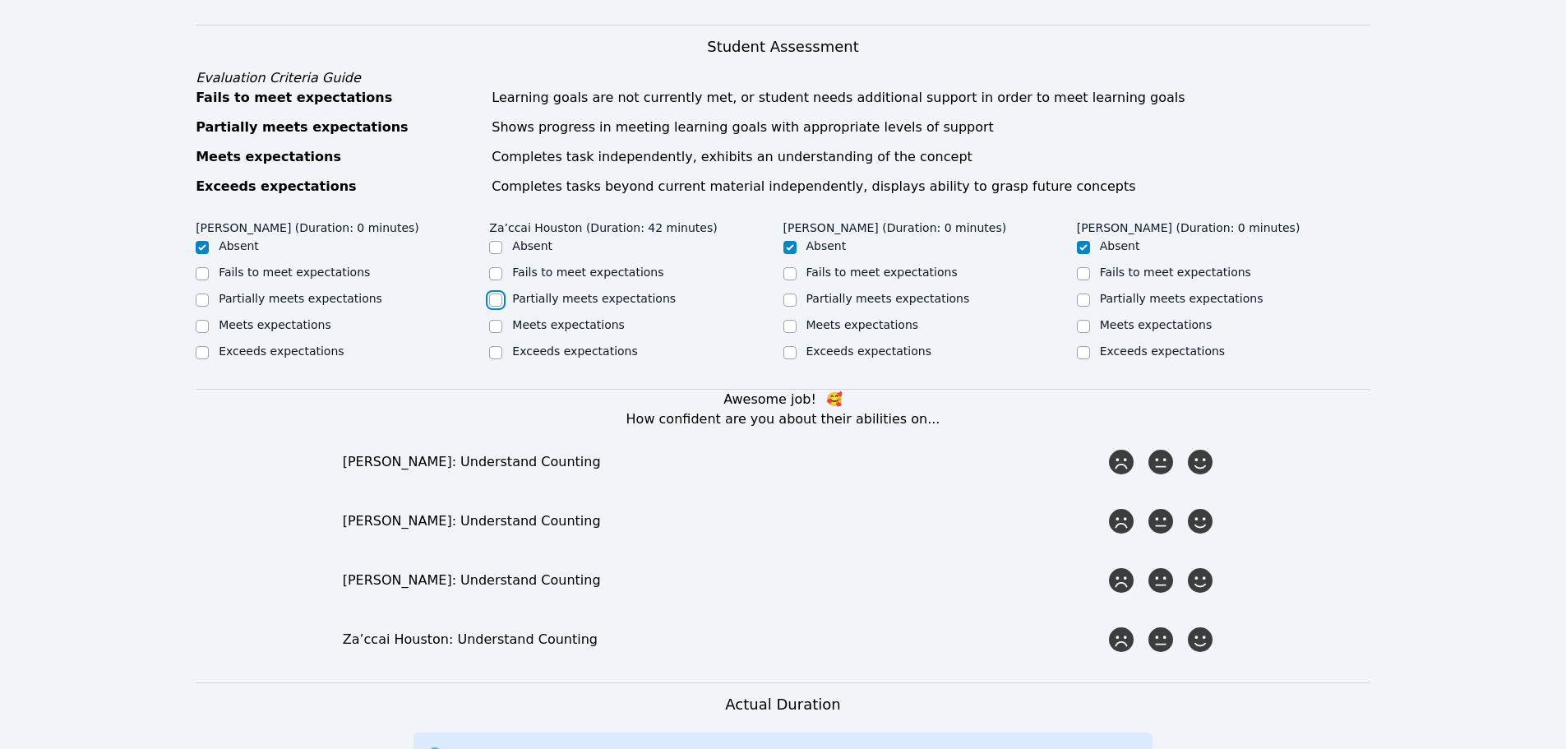
click at [498, 293] on input "Partially meets expectations" at bounding box center [495, 299] width 13 height 13
checkbox input "true"
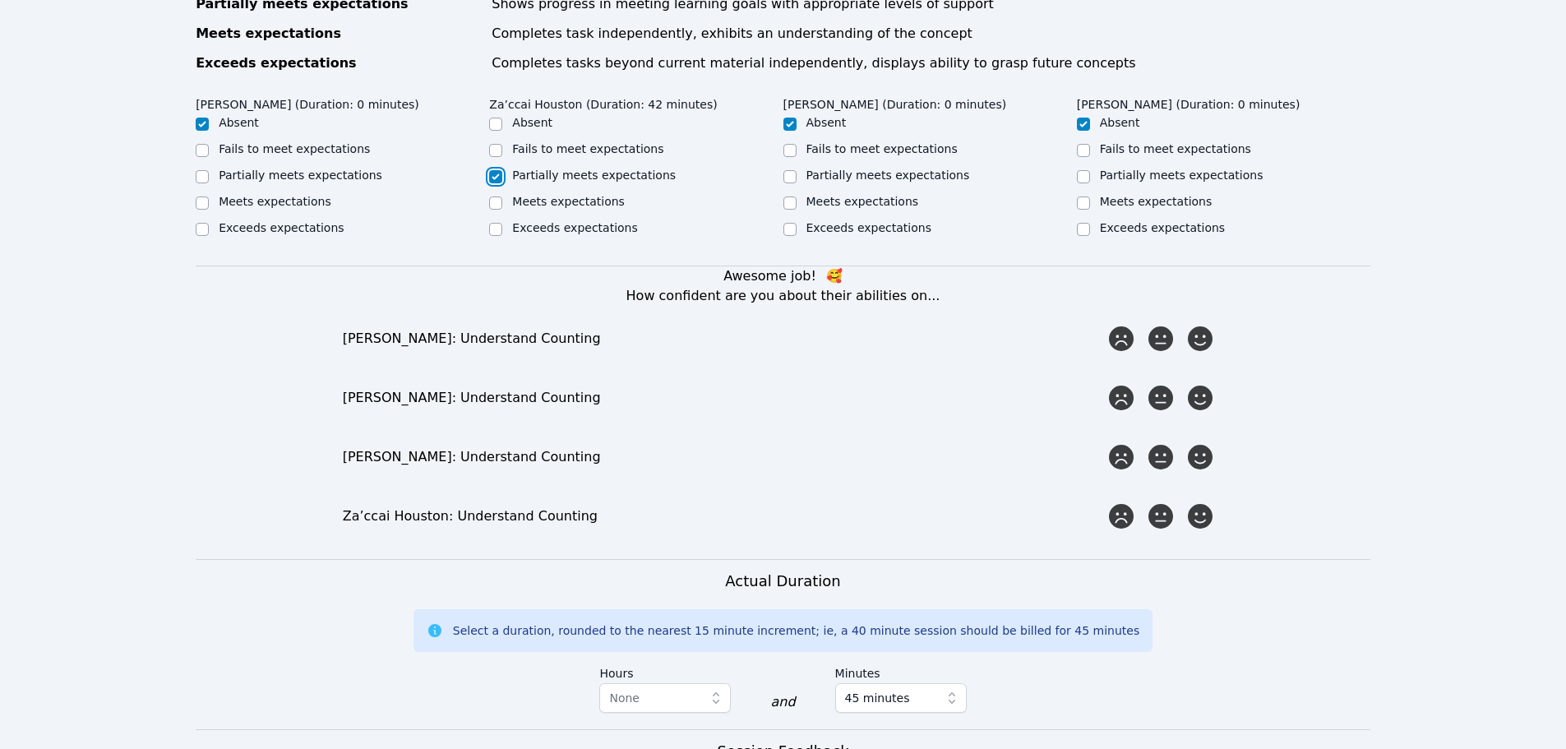
scroll to position [904, 0]
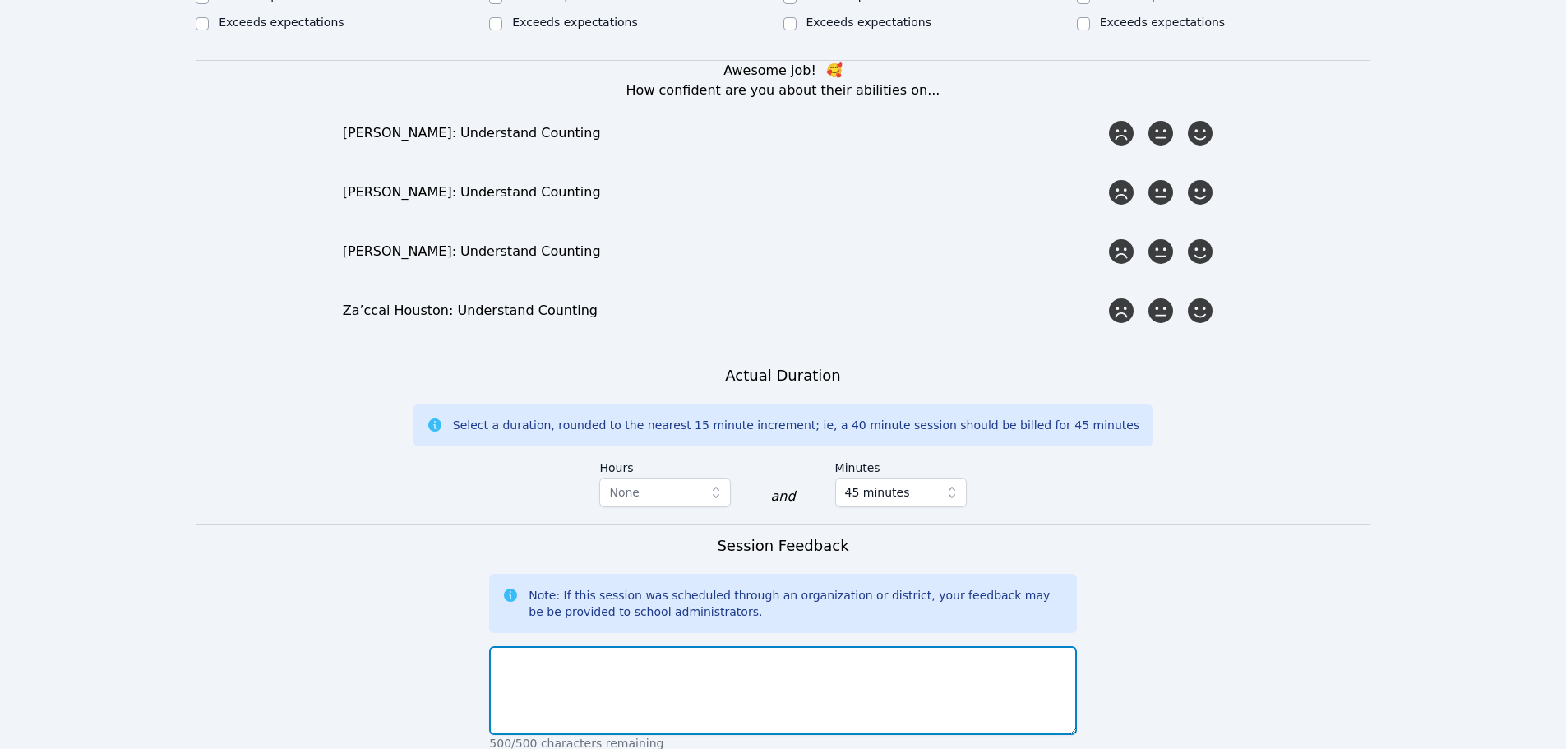
click at [693, 663] on textarea at bounding box center [782, 690] width 587 height 89
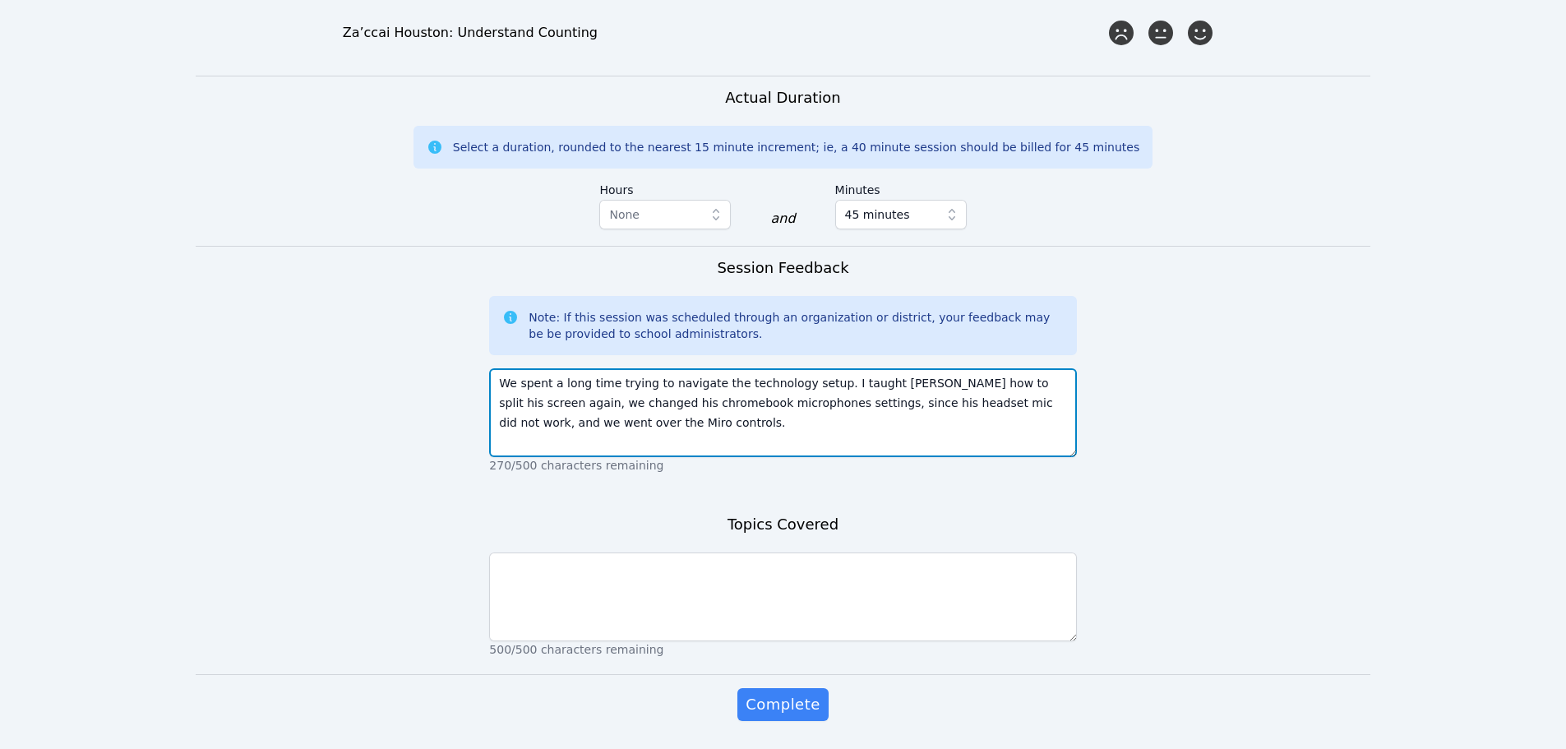
scroll to position [1213, 0]
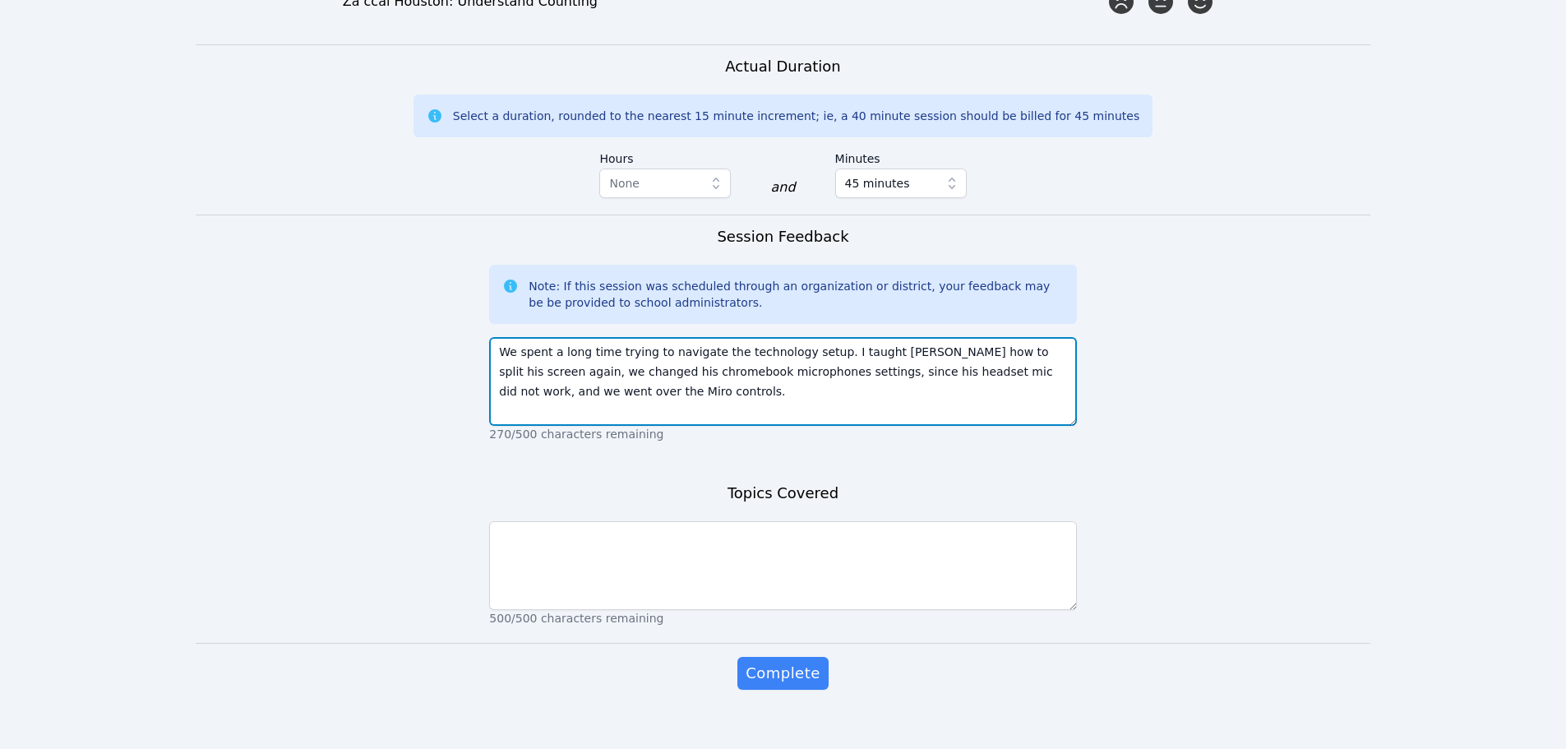
type textarea "We spent a long time trying to navigate the technology setup. I taught [PERSON_…"
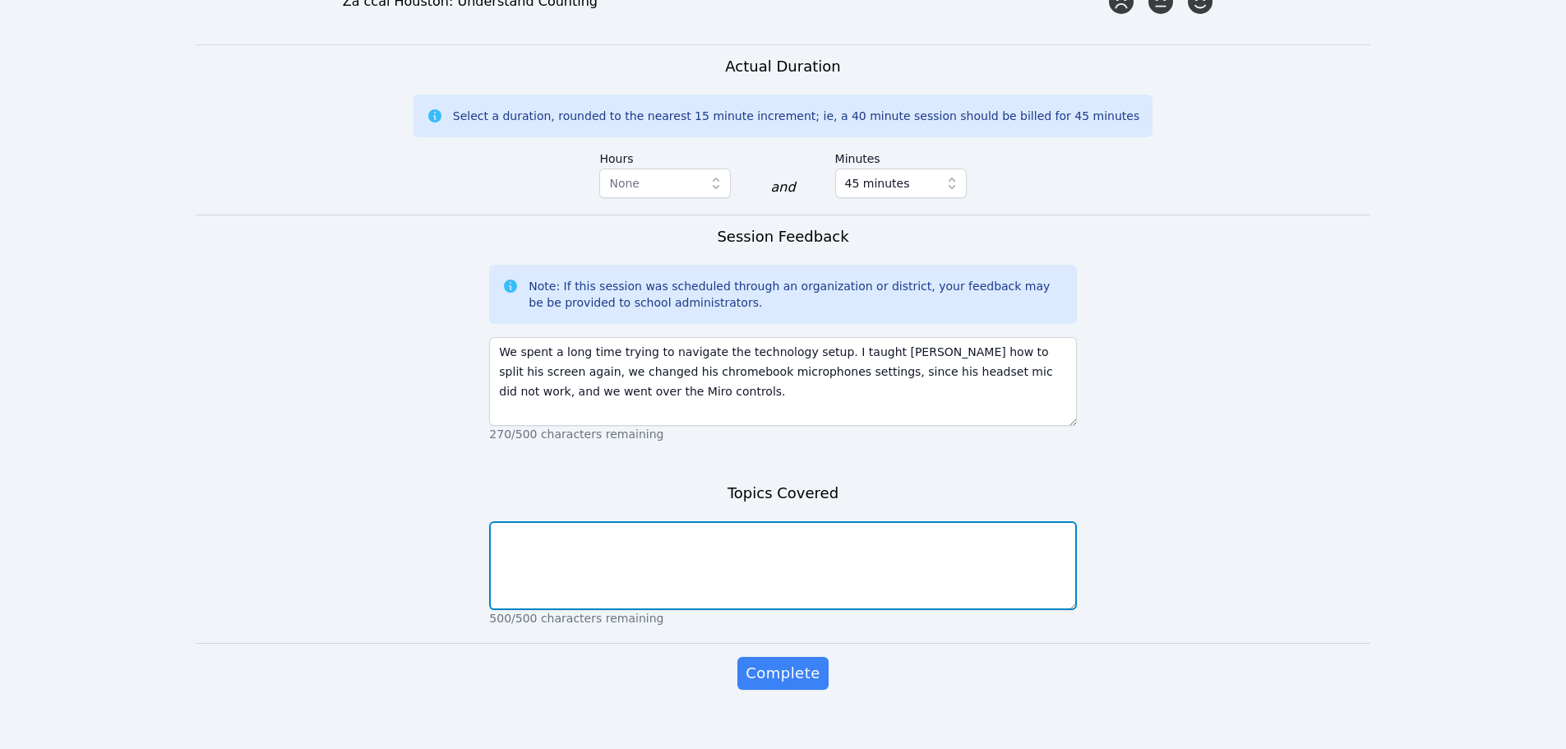
click at [755, 548] on textarea at bounding box center [782, 565] width 587 height 89
click at [903, 521] on textarea "We learned about counting groups of 1, 2, and 3 objects. We also practiced writ…" at bounding box center [782, 565] width 587 height 89
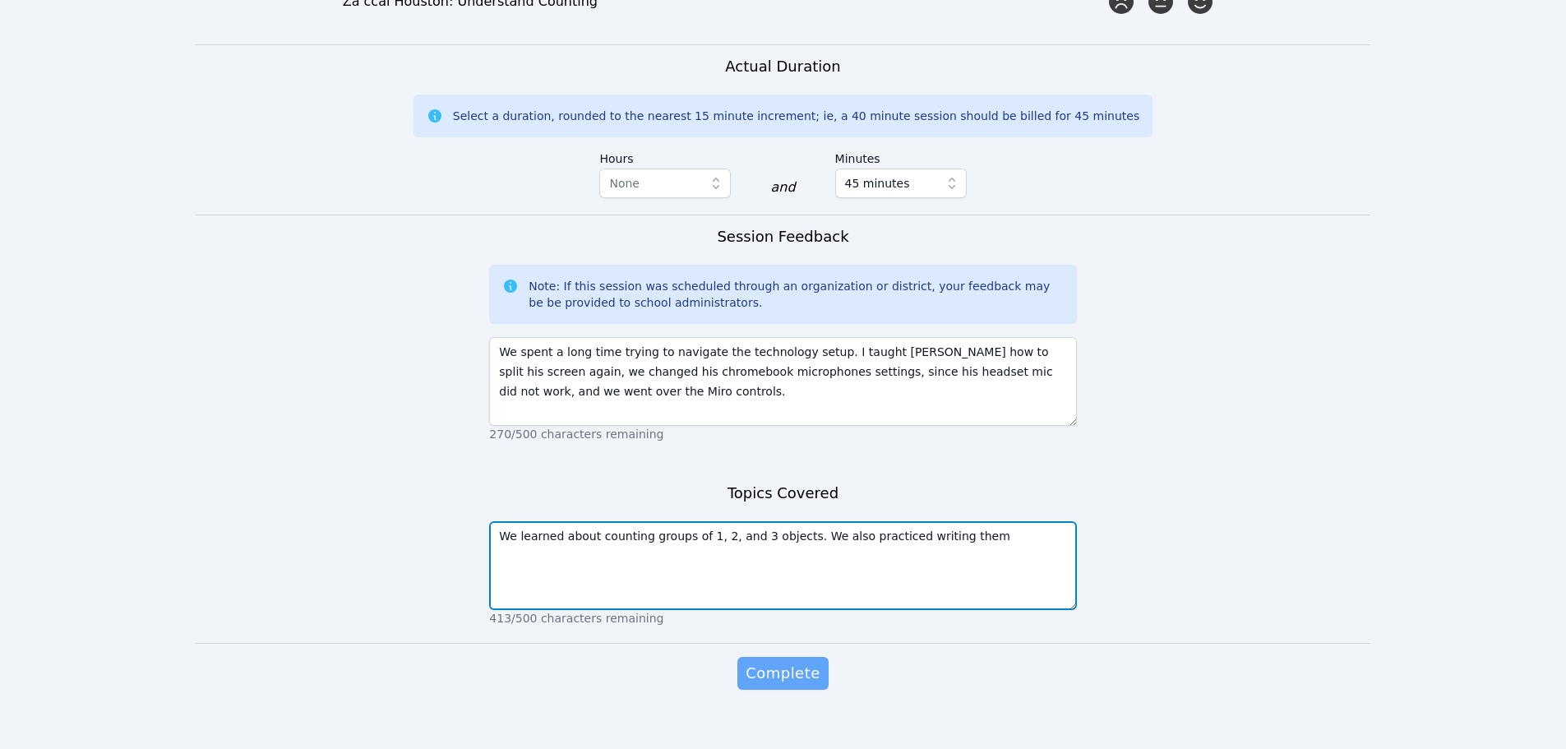
type textarea "We learned about counting groups of 1, 2, and 3 objects. We also practiced writ…"
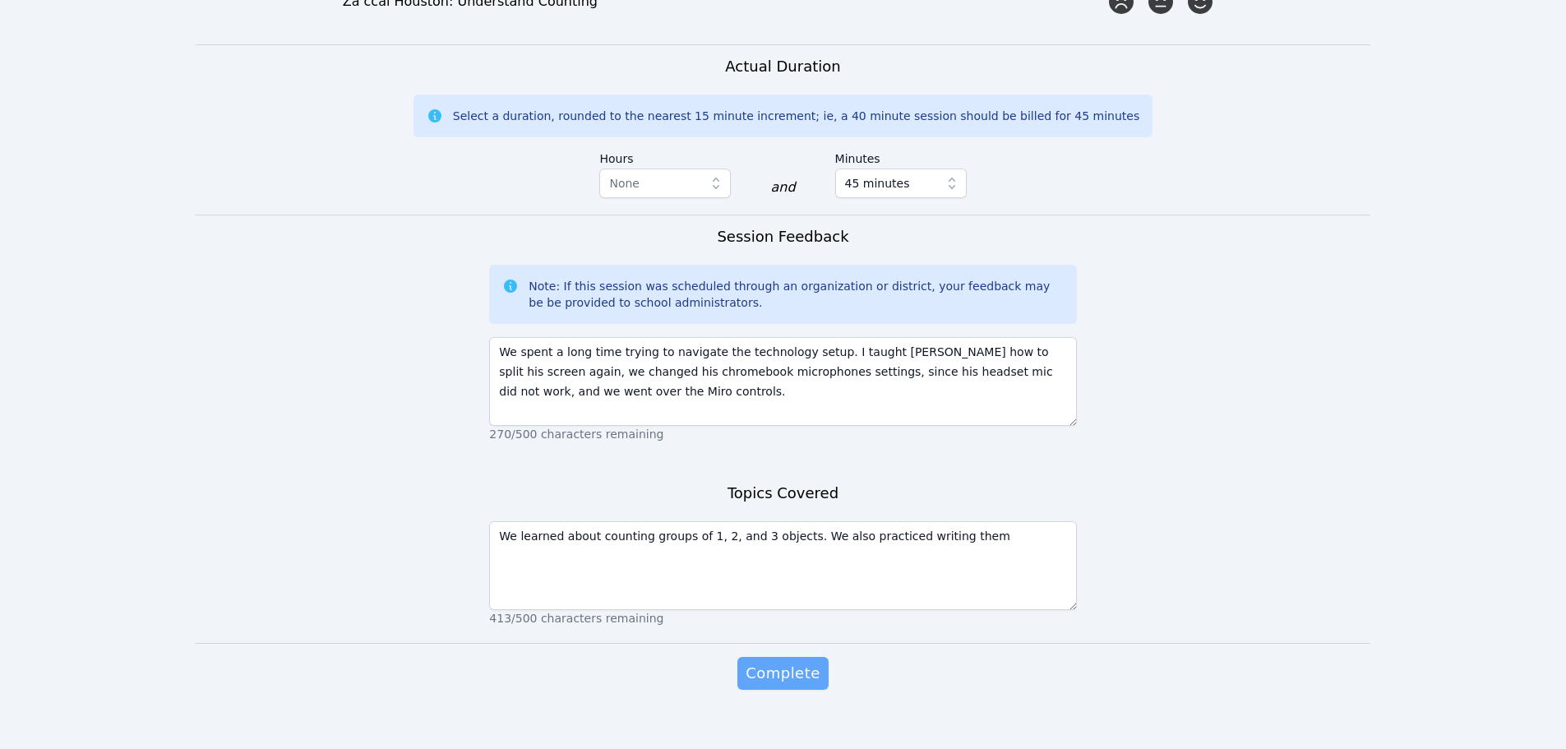
click at [782, 662] on span "Complete" at bounding box center [782, 673] width 74 height 23
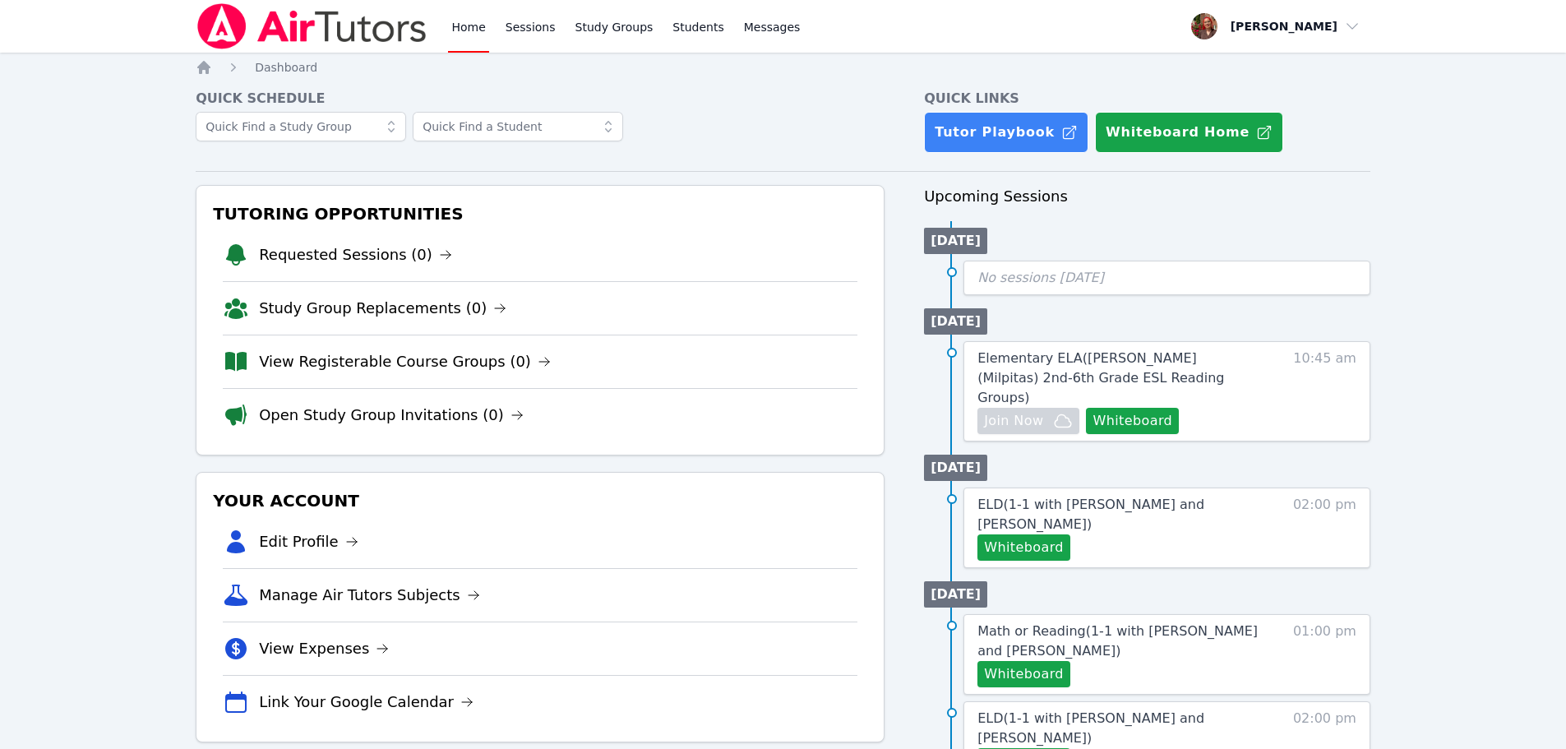
click at [318, 12] on img at bounding box center [312, 26] width 233 height 46
click at [298, 25] on img at bounding box center [312, 26] width 233 height 46
